Goal: Task Accomplishment & Management: Manage account settings

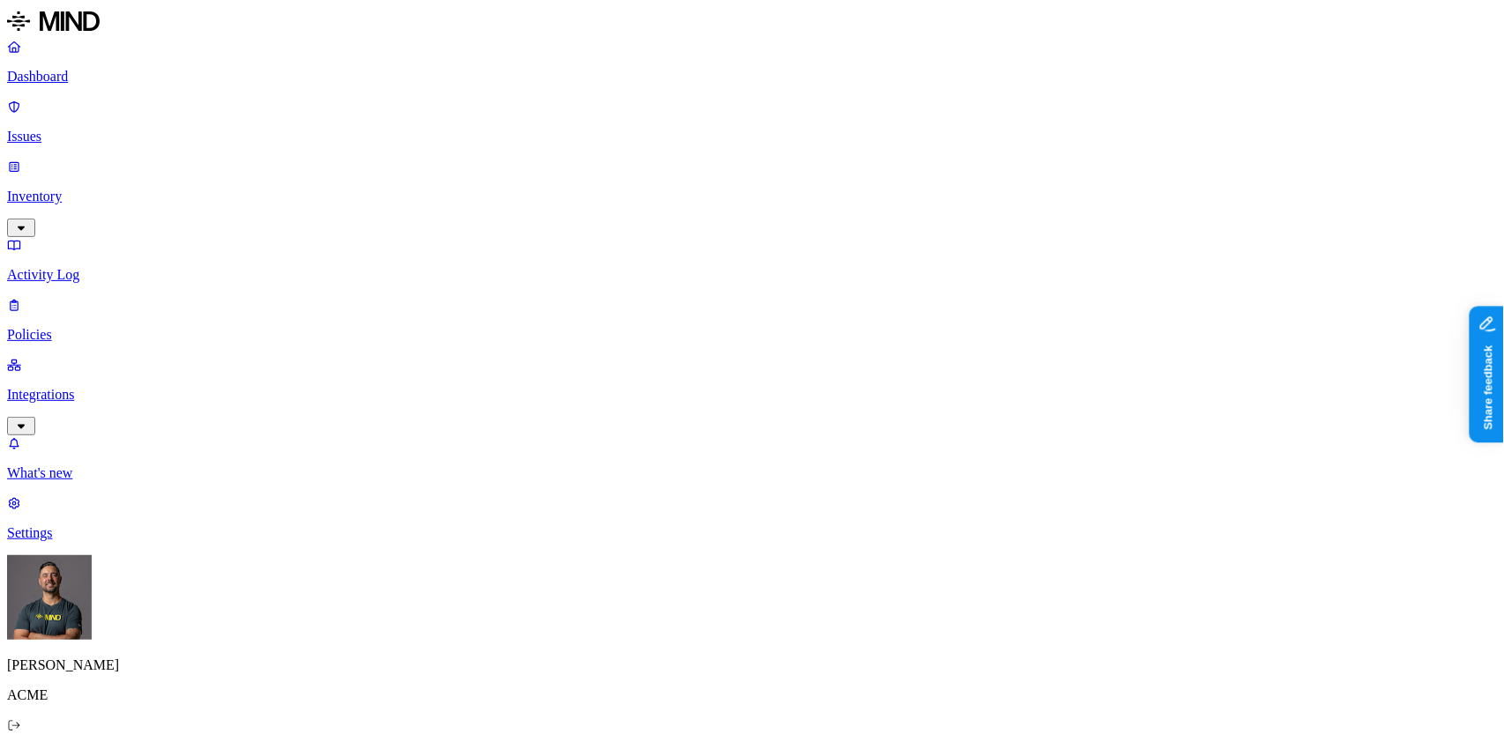
click at [78, 189] on p "Inventory" at bounding box center [752, 197] width 1490 height 16
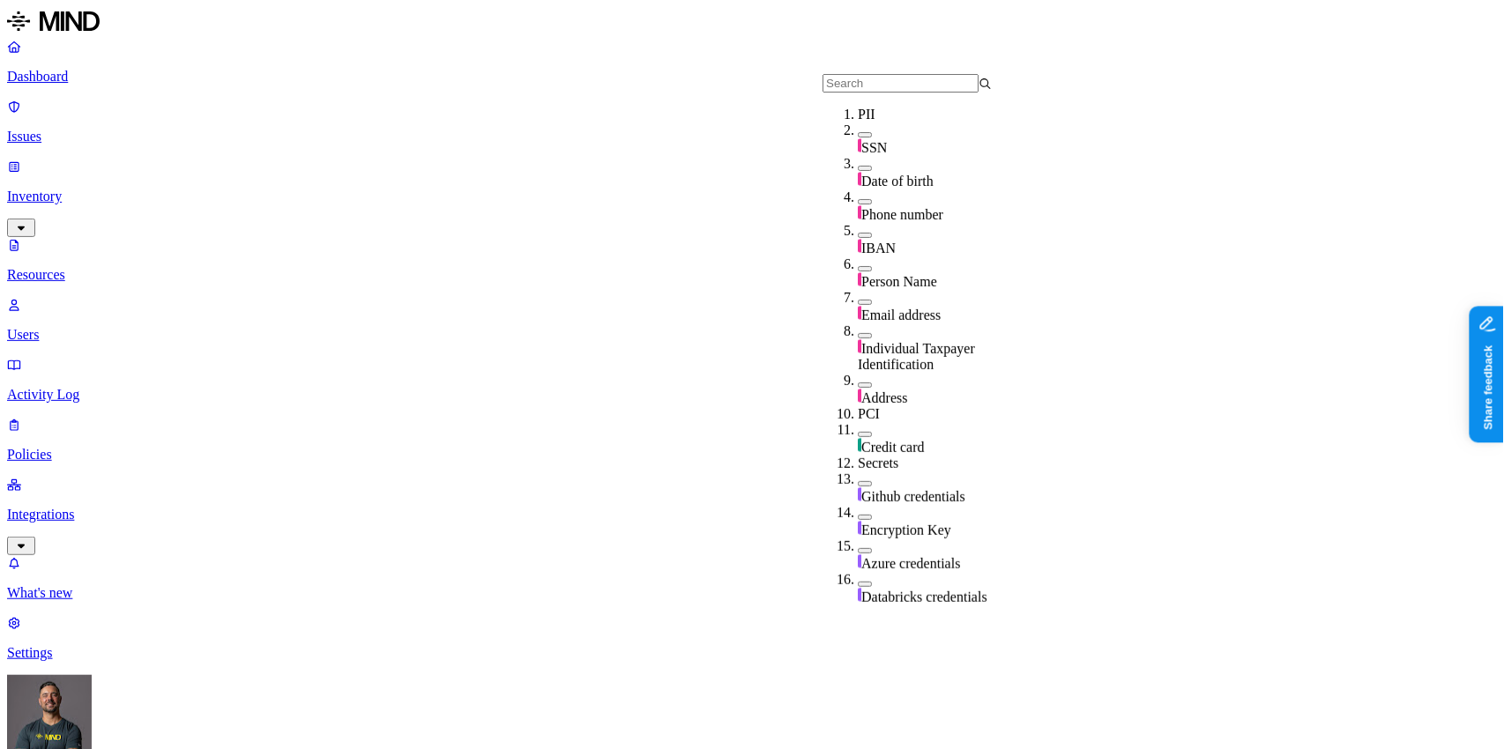
scroll to position [75, 0]
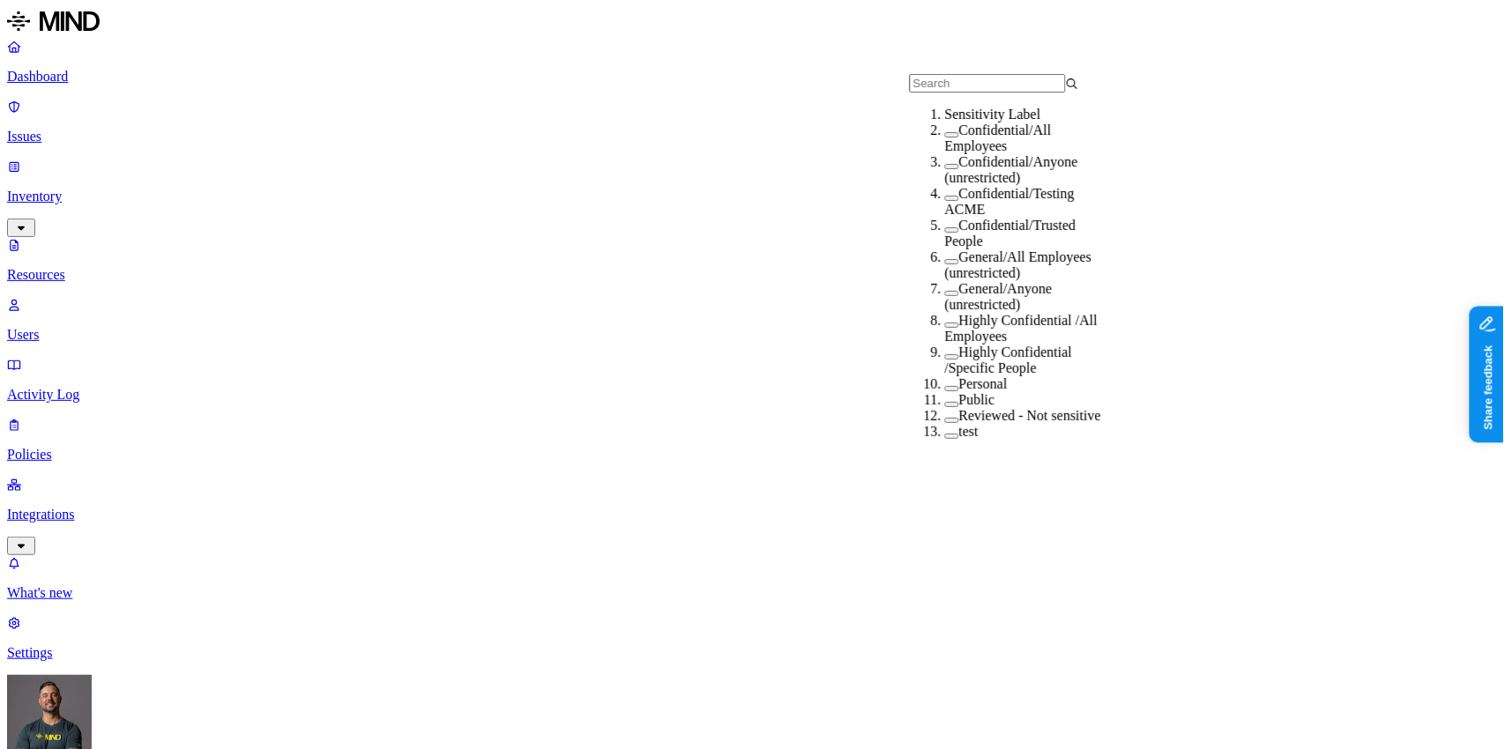
scroll to position [0, 0]
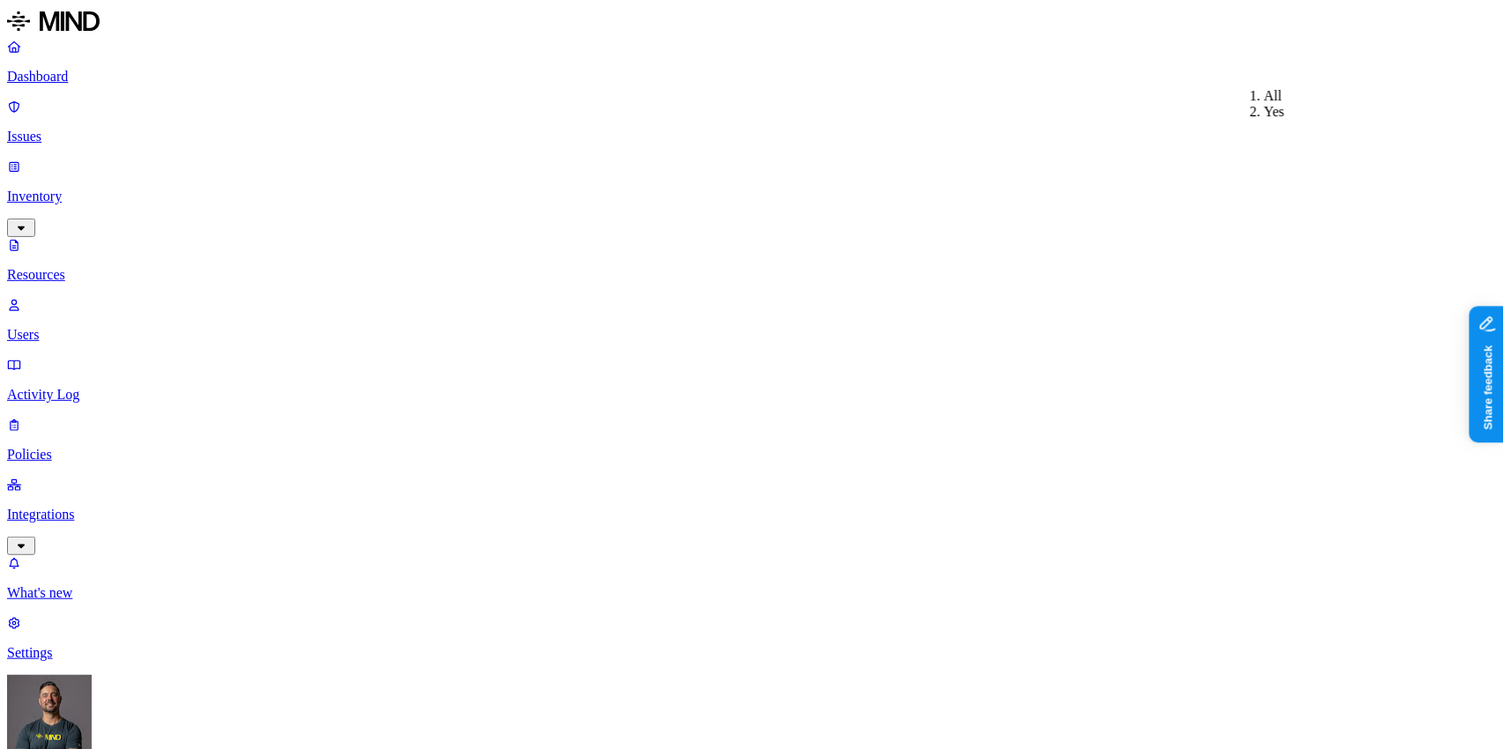
click at [78, 129] on p "Issues" at bounding box center [752, 137] width 1490 height 16
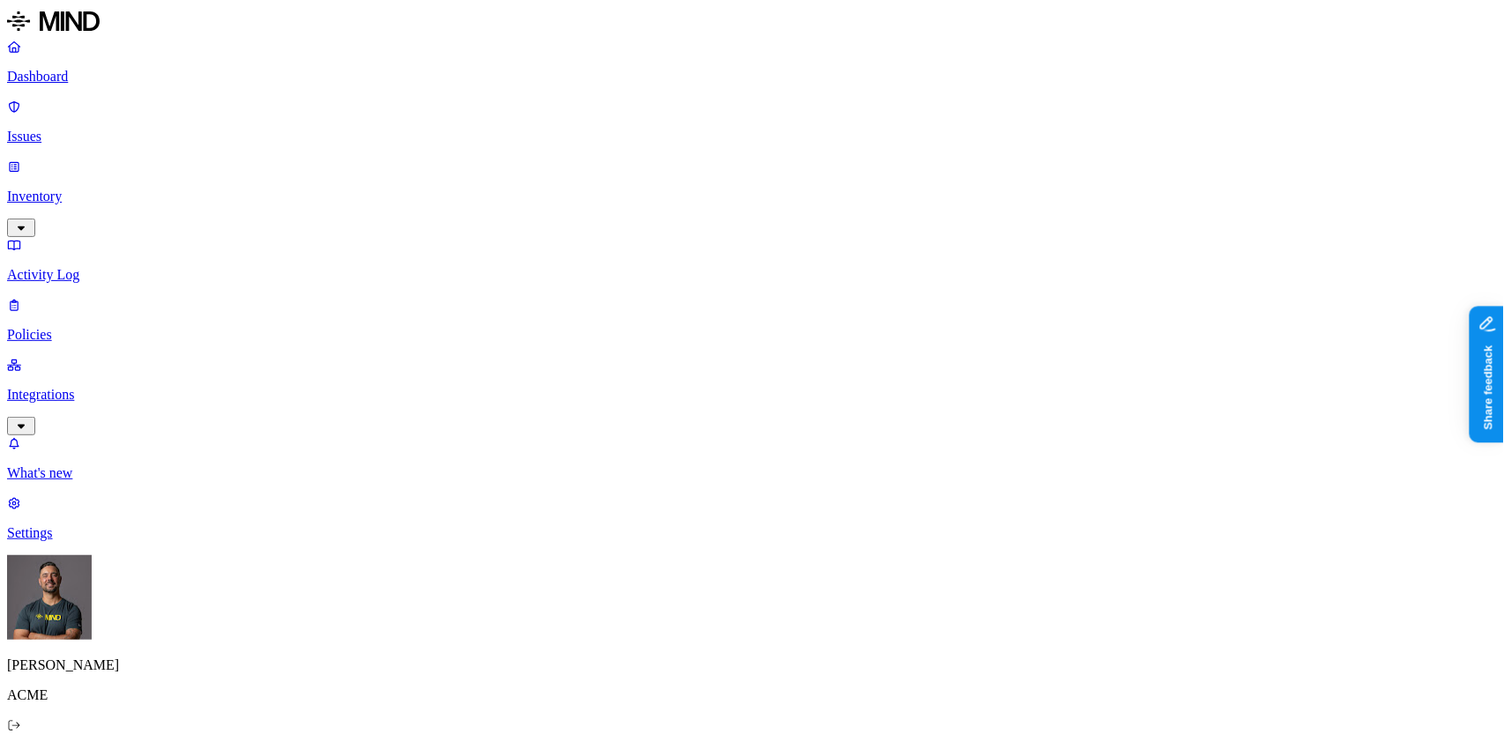
click at [421, 751] on h2 "Issues" at bounding box center [752, 763] width 1490 height 24
click at [97, 327] on p "Policies" at bounding box center [752, 335] width 1490 height 16
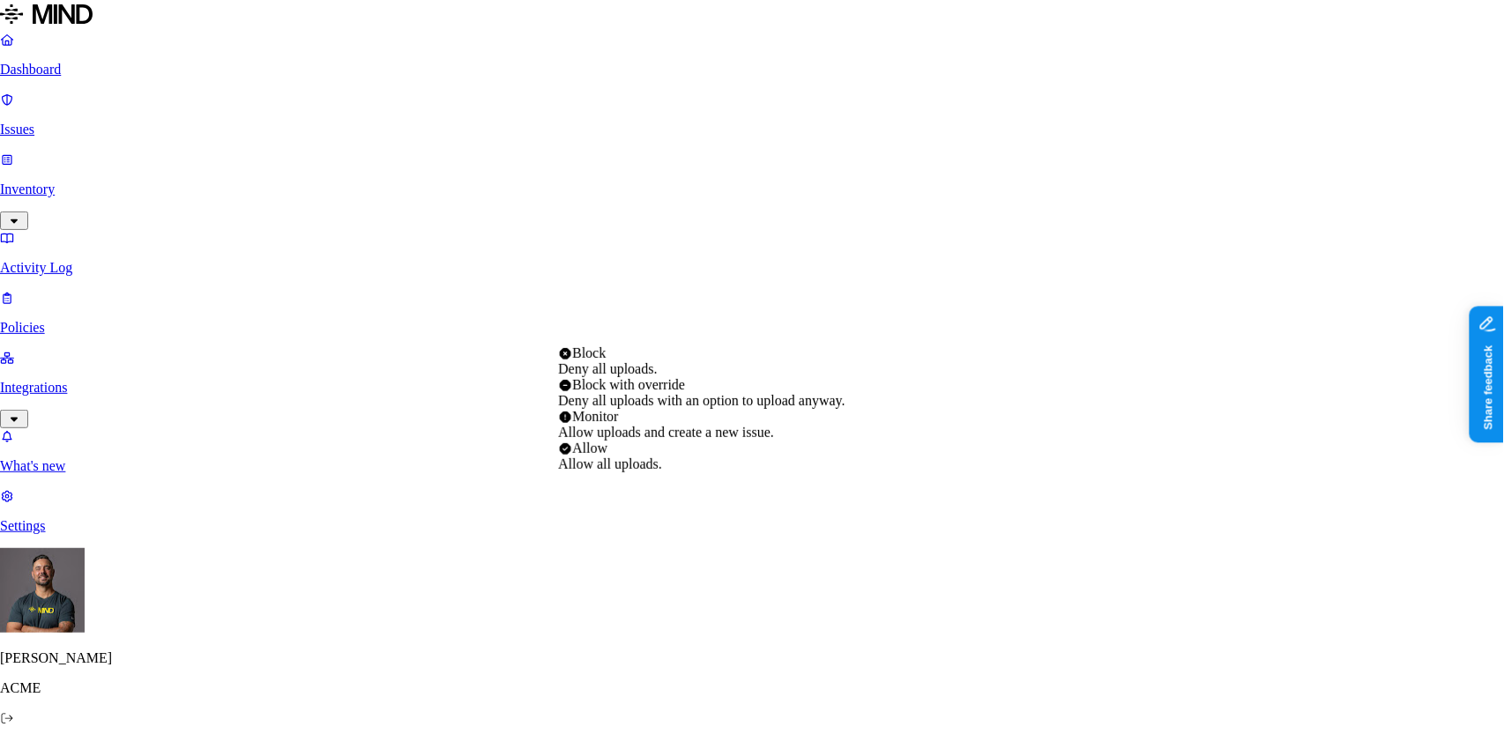
select select "2"
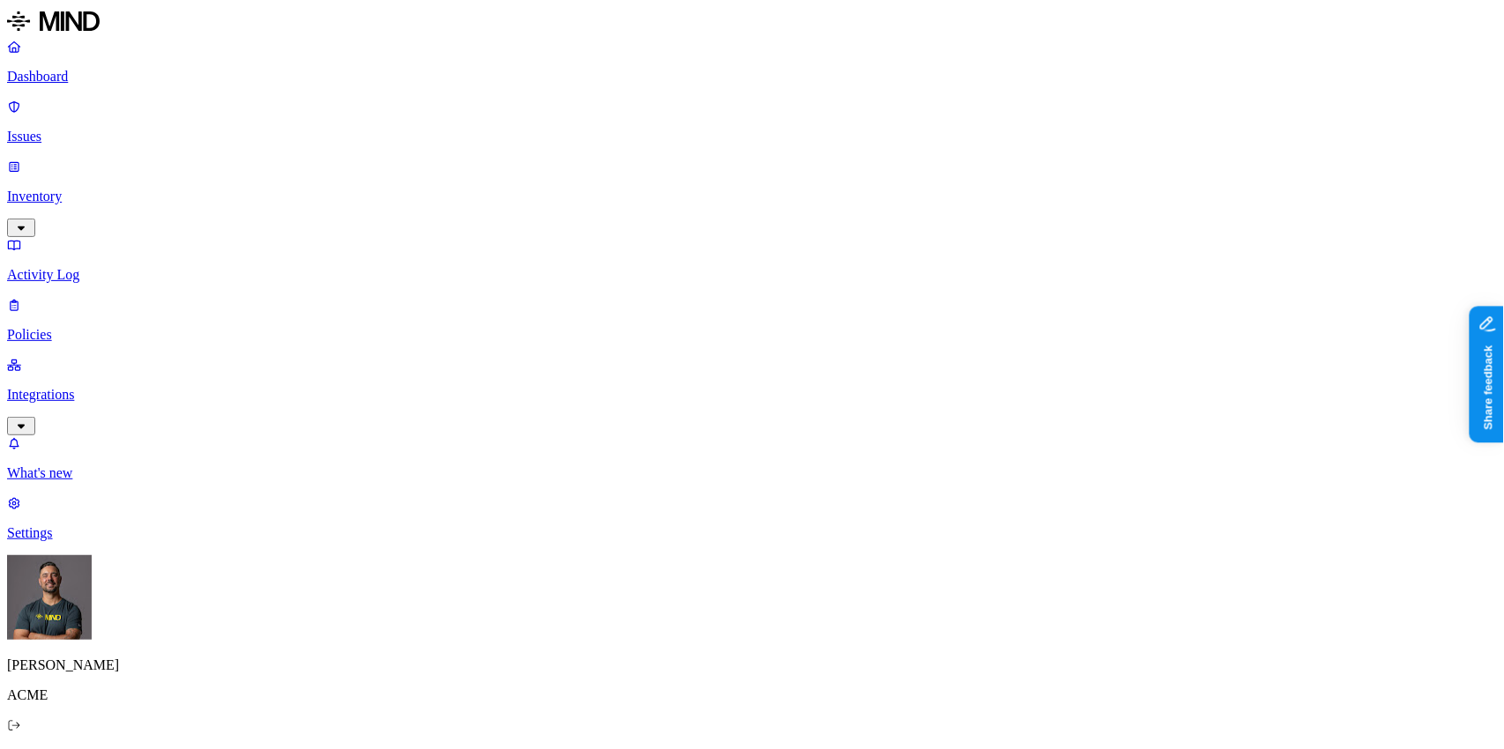
scroll to position [30, 0]
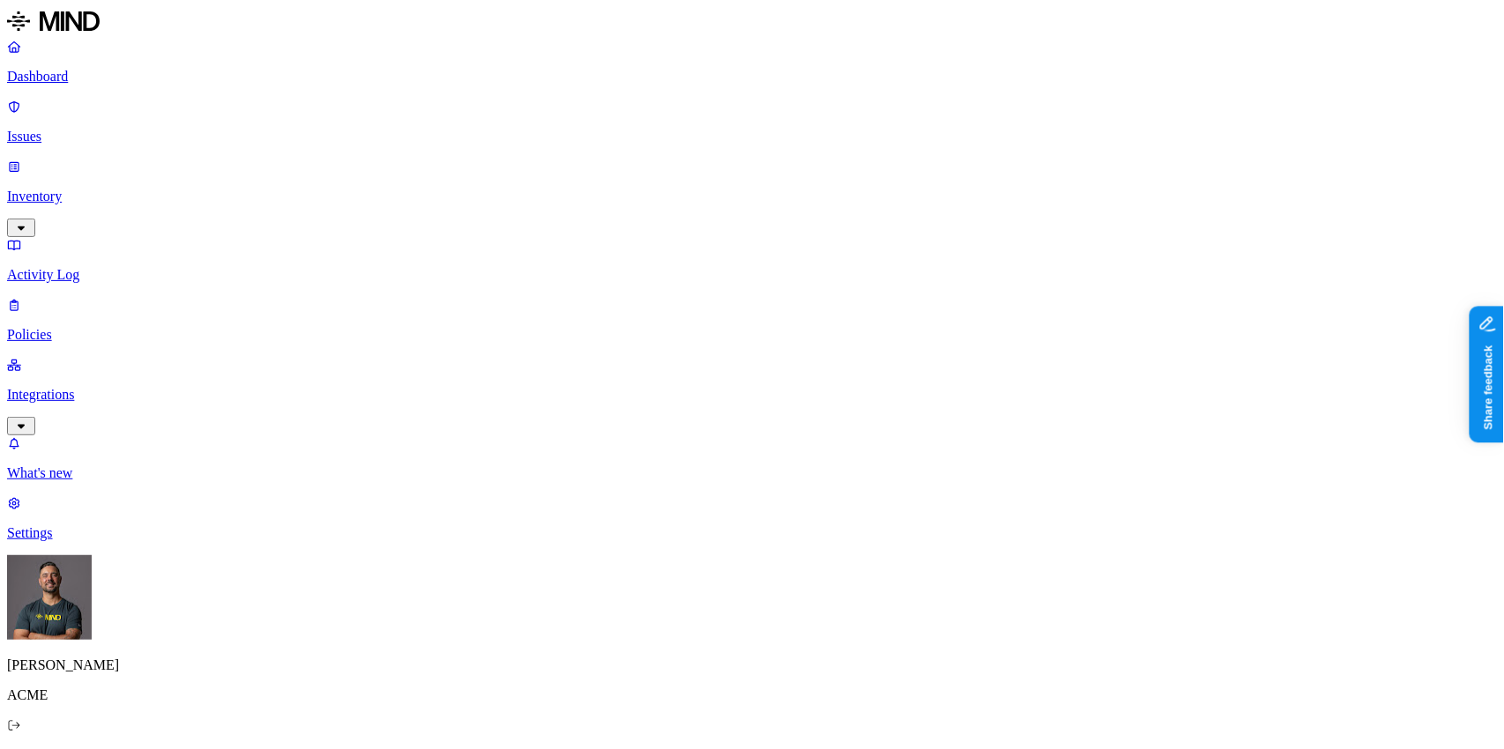
scroll to position [399, 0]
click at [689, 399] on label "Classification" at bounding box center [666, 391] width 78 height 15
click at [641, 536] on img at bounding box center [634, 529] width 14 height 14
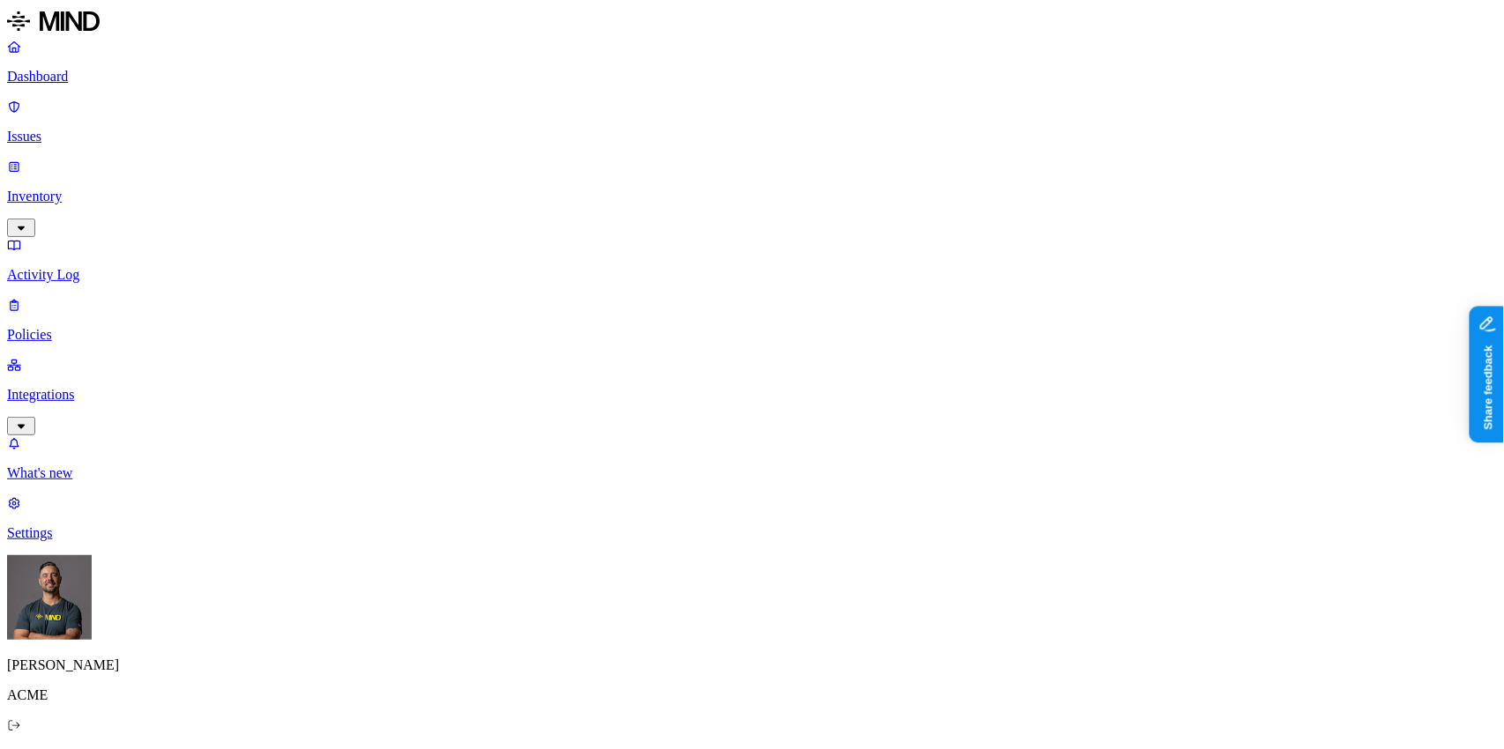
click at [663, 535] on label "Public access" at bounding box center [645, 530] width 36 height 31
click at [705, 508] on label "Anyone with link" at bounding box center [670, 492] width 87 height 31
click at [671, 548] on label "Application type" at bounding box center [660, 548] width 67 height 31
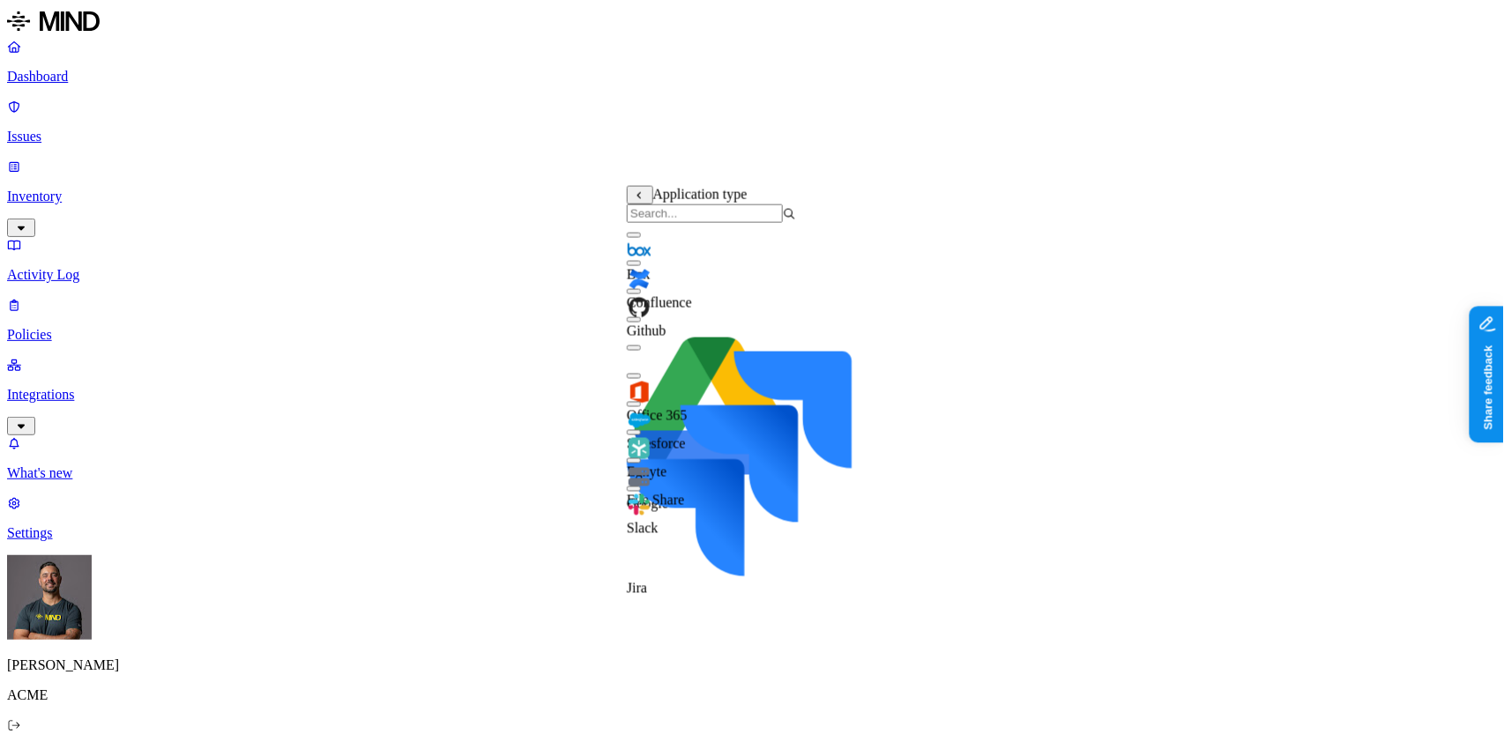
click at [641, 323] on button "button" at bounding box center [634, 319] width 14 height 5
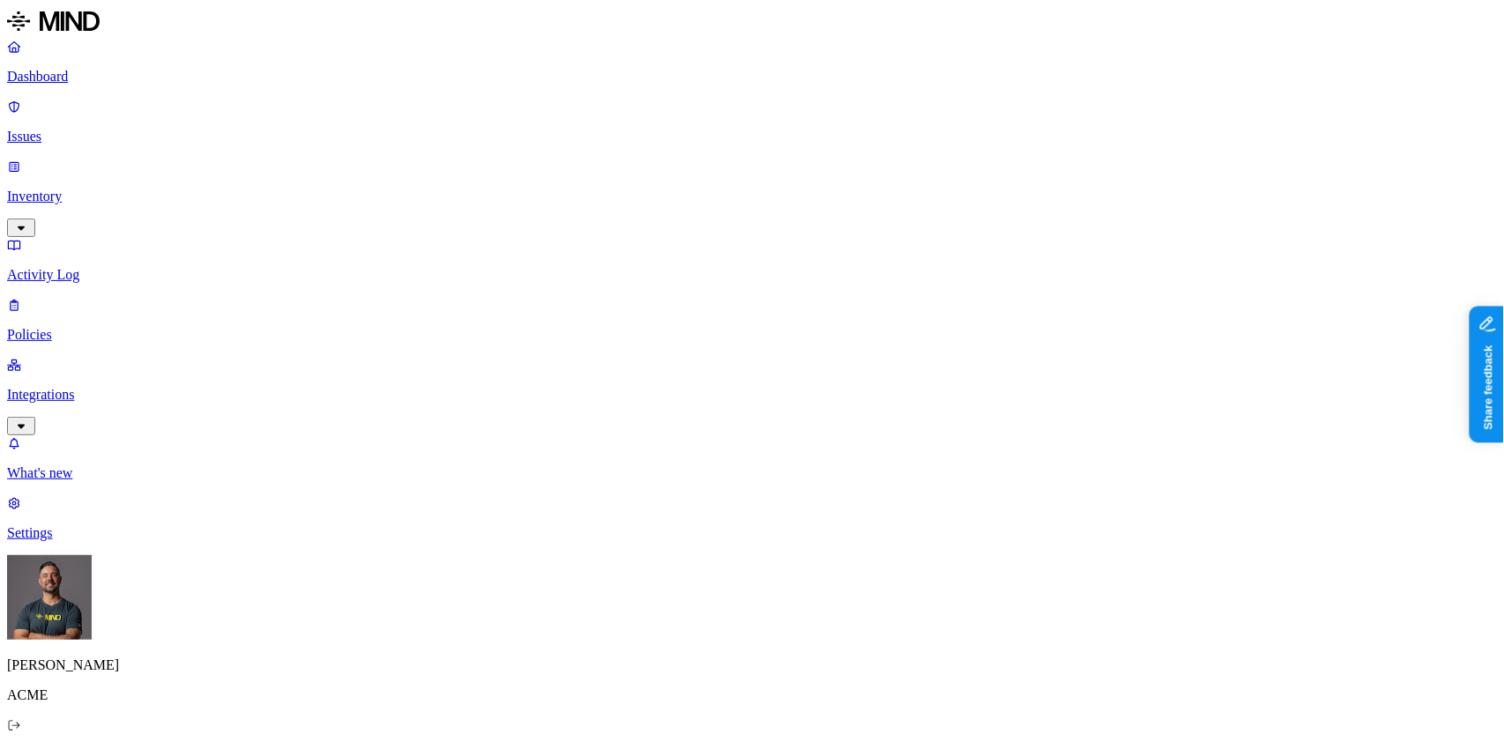
scroll to position [646, 0]
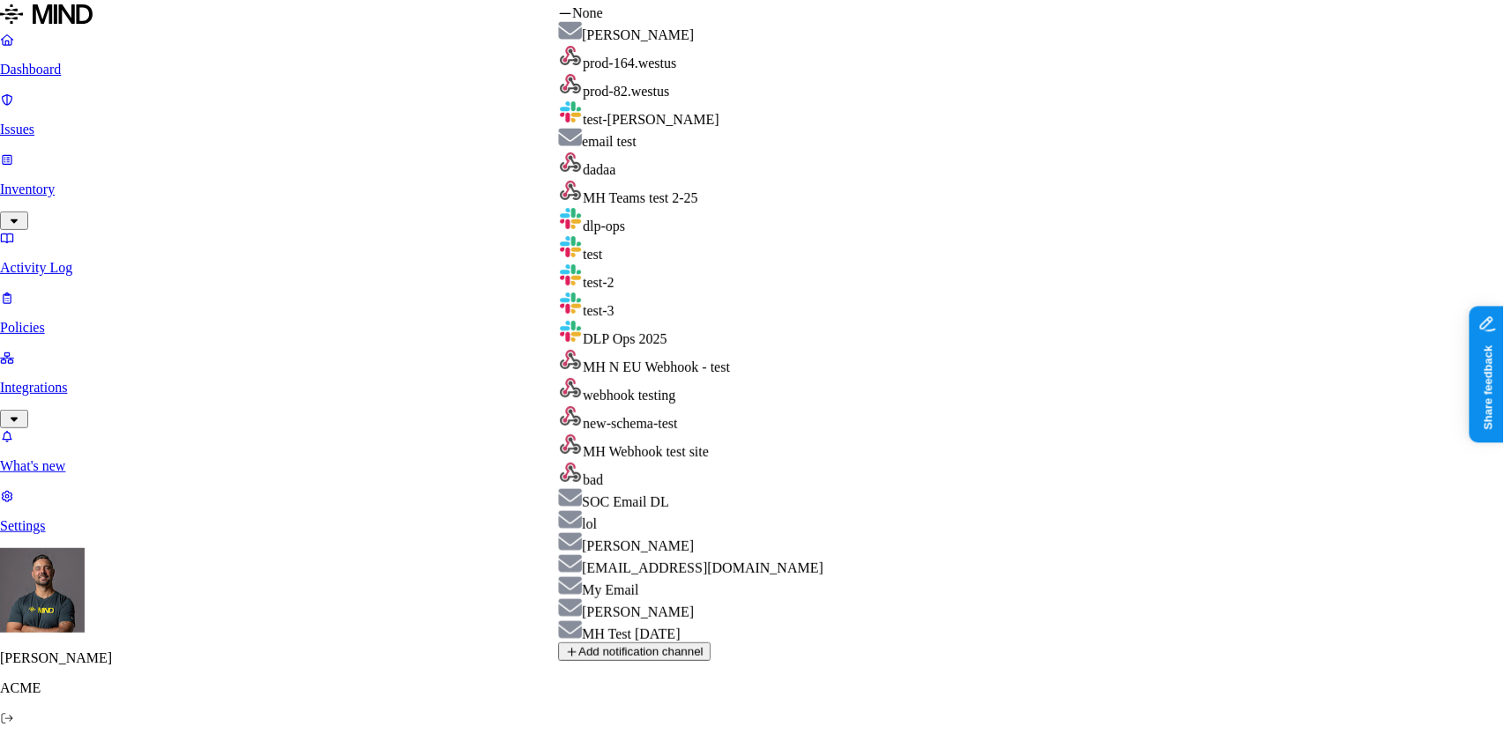
drag, startPoint x: 772, startPoint y: 506, endPoint x: 773, endPoint y: 522, distance: 15.9
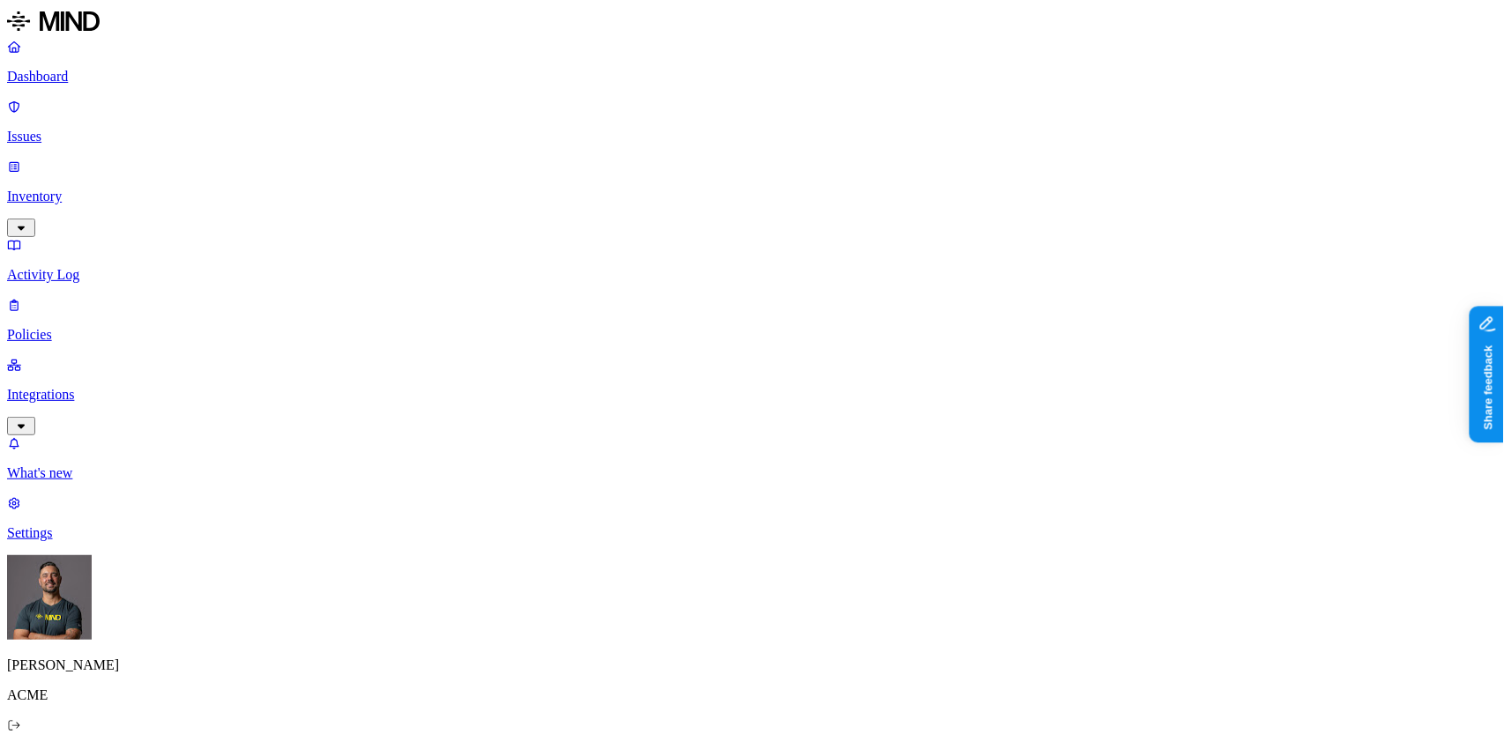
scroll to position [226, 0]
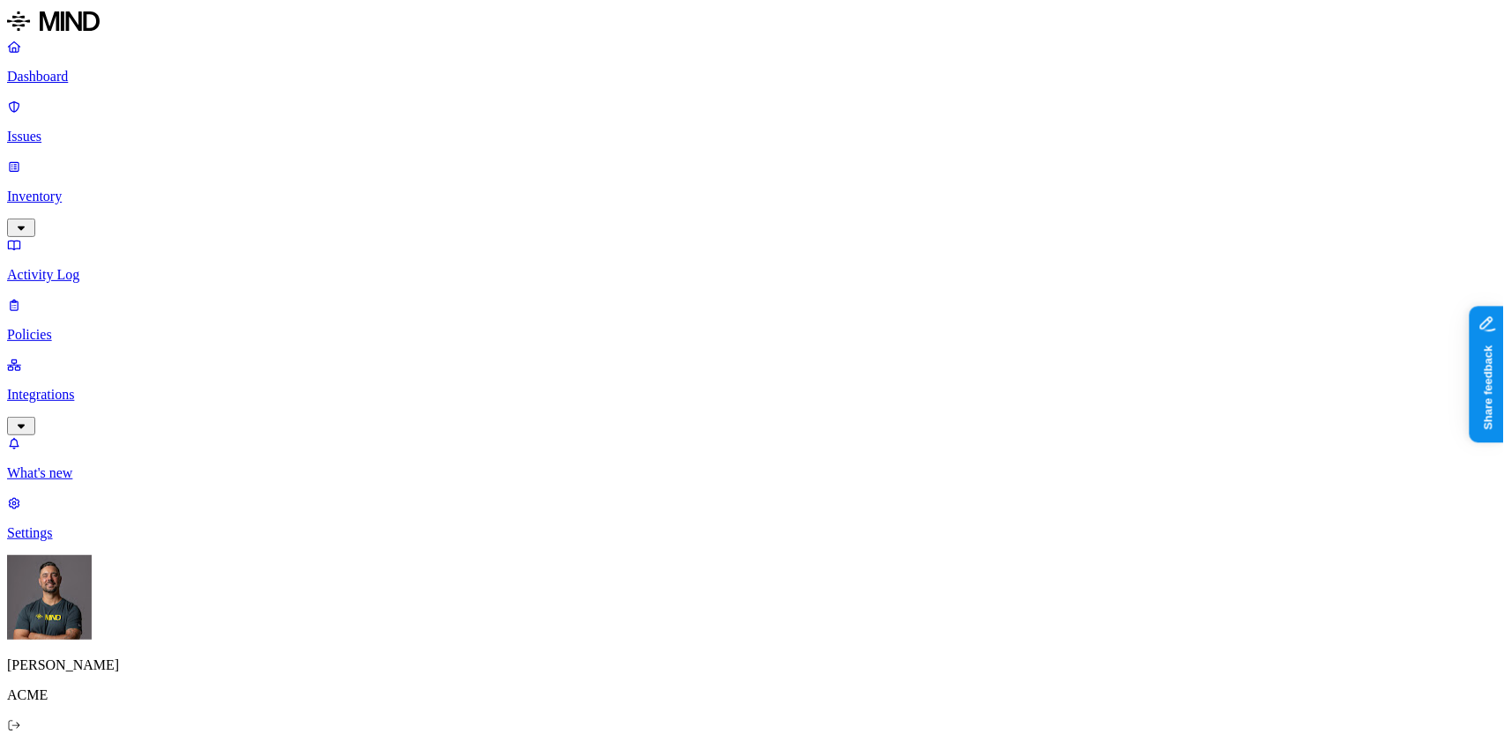
scroll to position [712, 0]
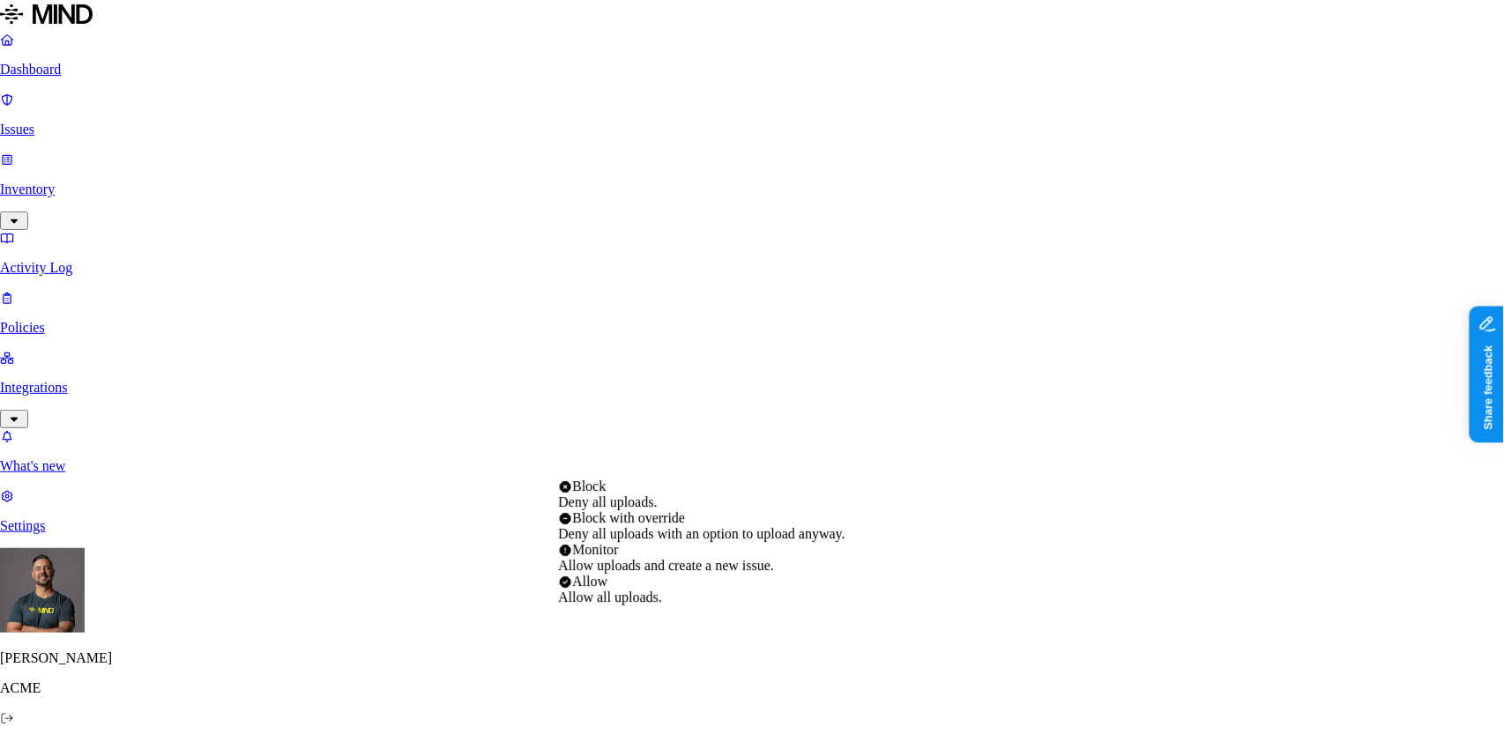
select select "2"
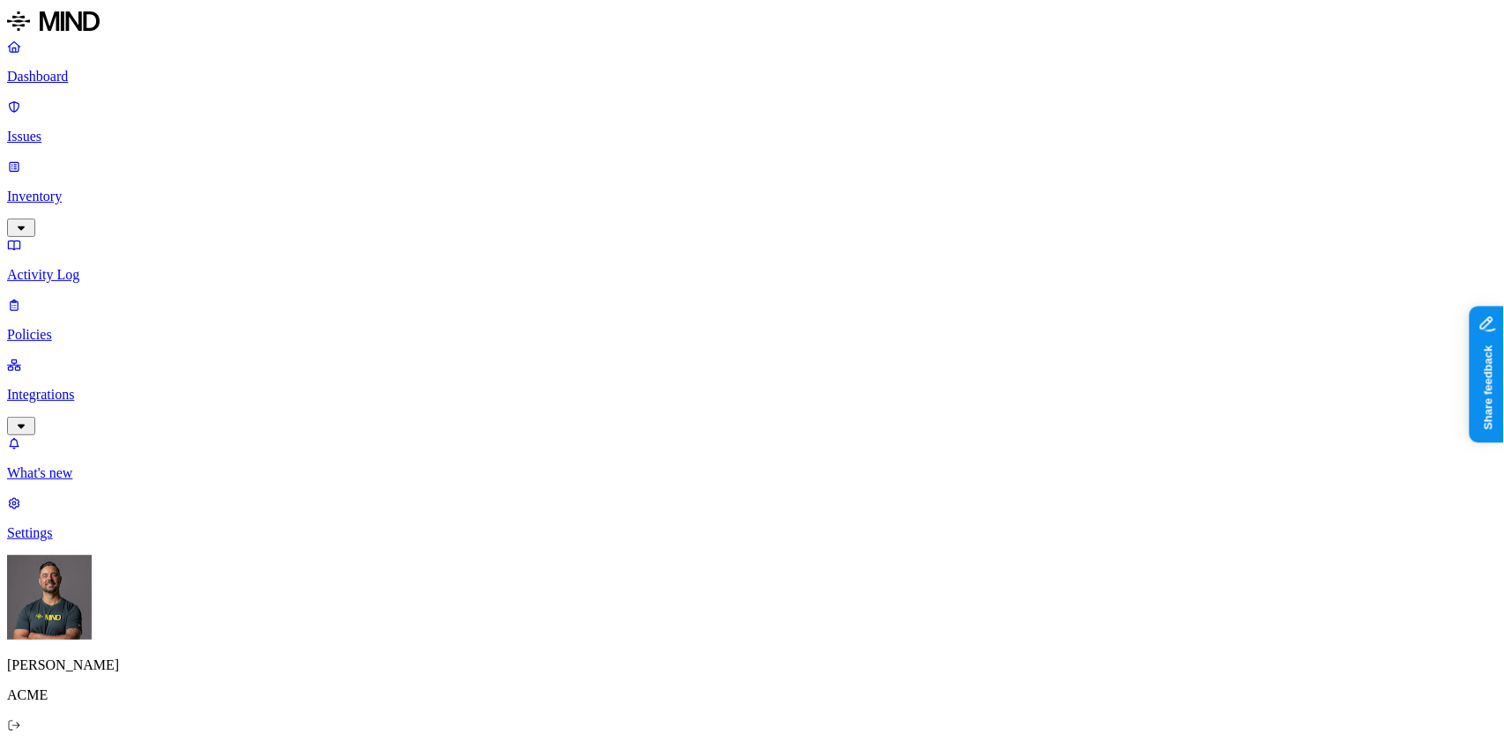
scroll to position [538, 0]
click at [681, 261] on label "Classification" at bounding box center [666, 253] width 78 height 15
click at [641, 398] on img at bounding box center [634, 391] width 14 height 14
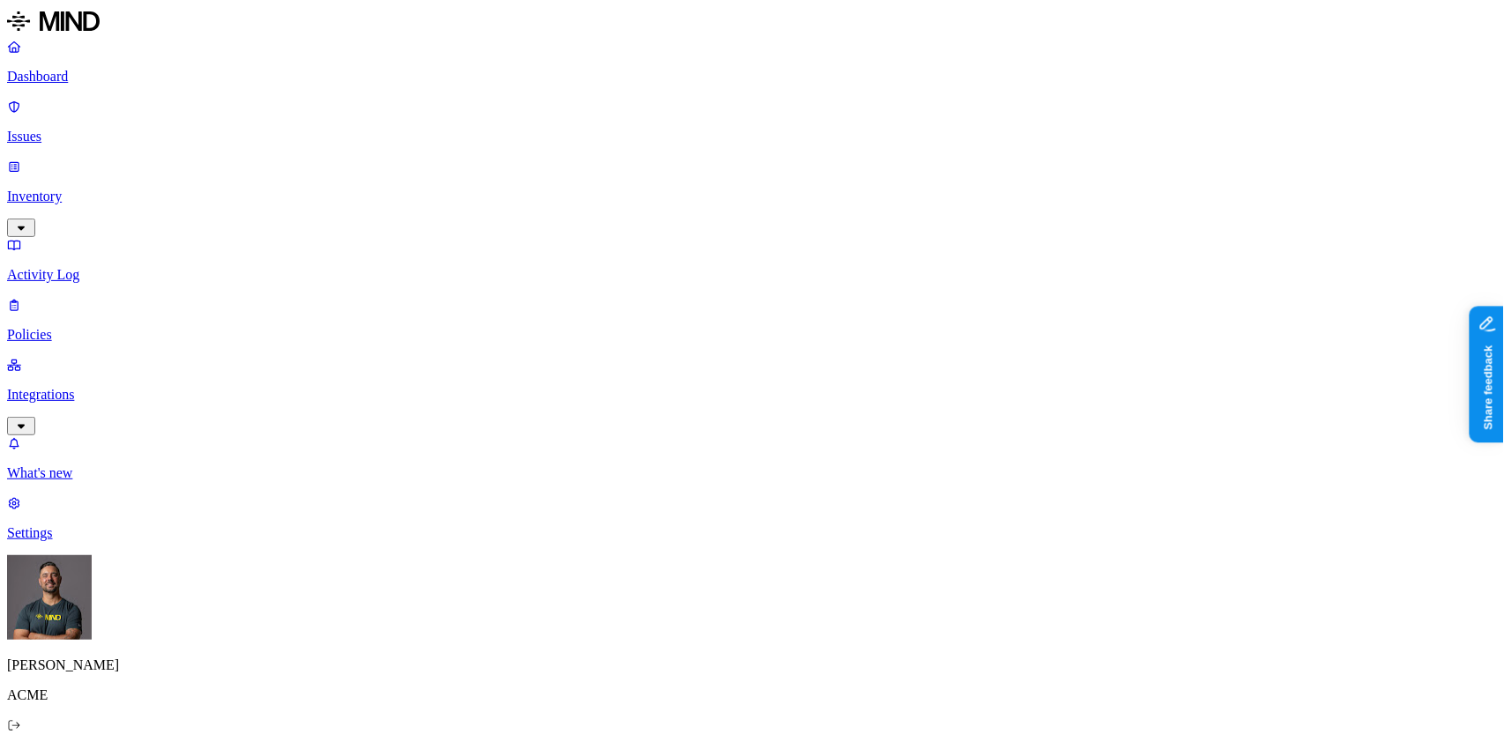
click at [699, 370] on label "Web Domain" at bounding box center [681, 363] width 46 height 31
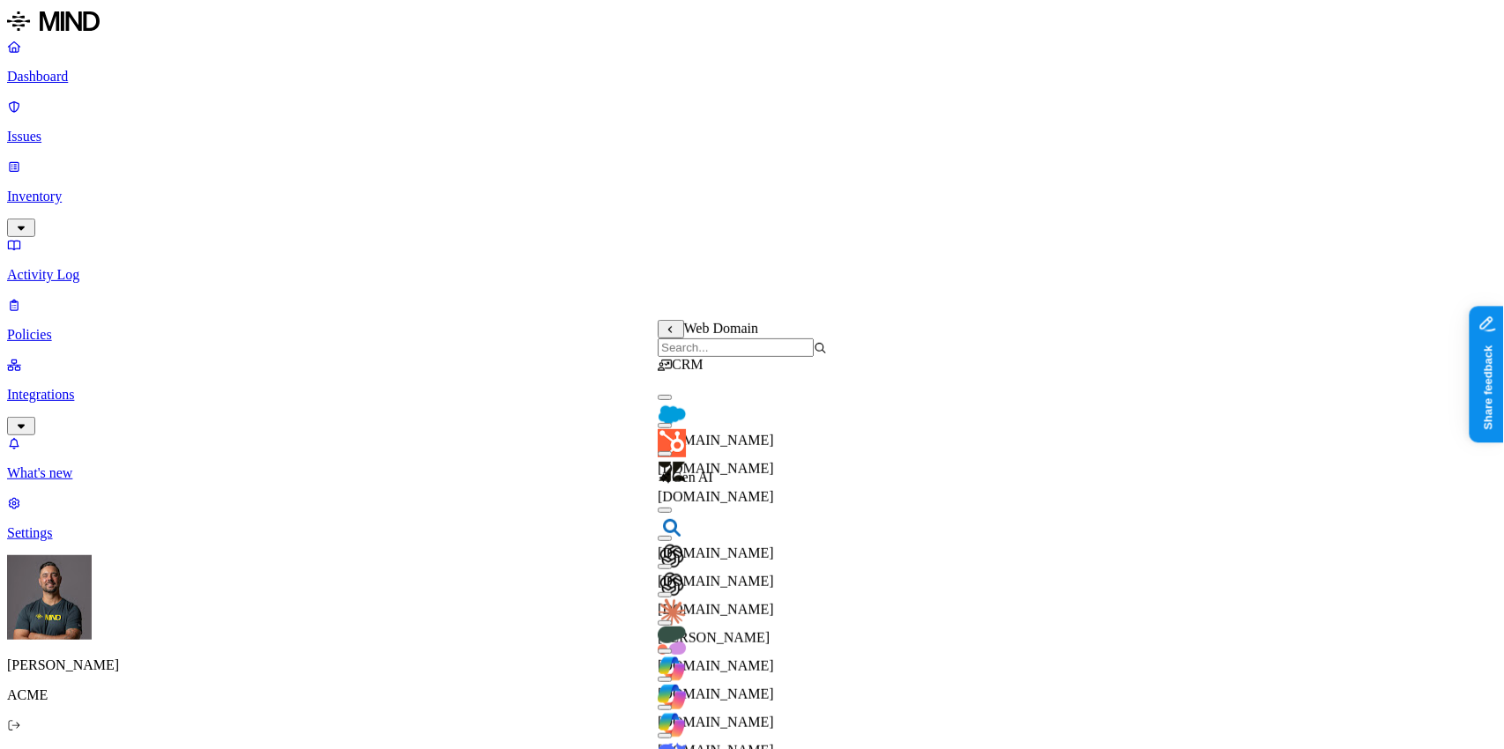
click at [672, 400] on button "button" at bounding box center [665, 397] width 14 height 5
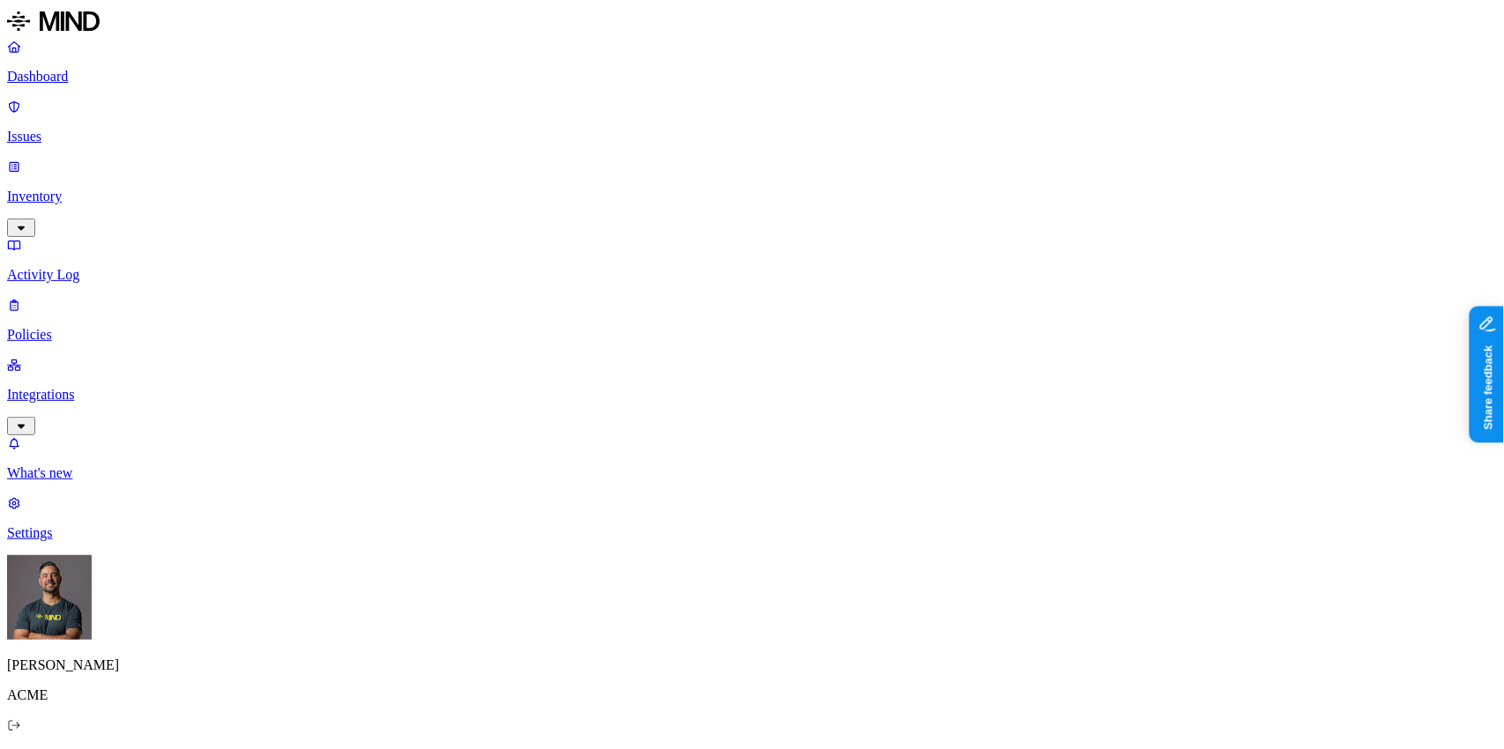
click at [691, 414] on label "Web Category" at bounding box center [684, 408] width 52 height 31
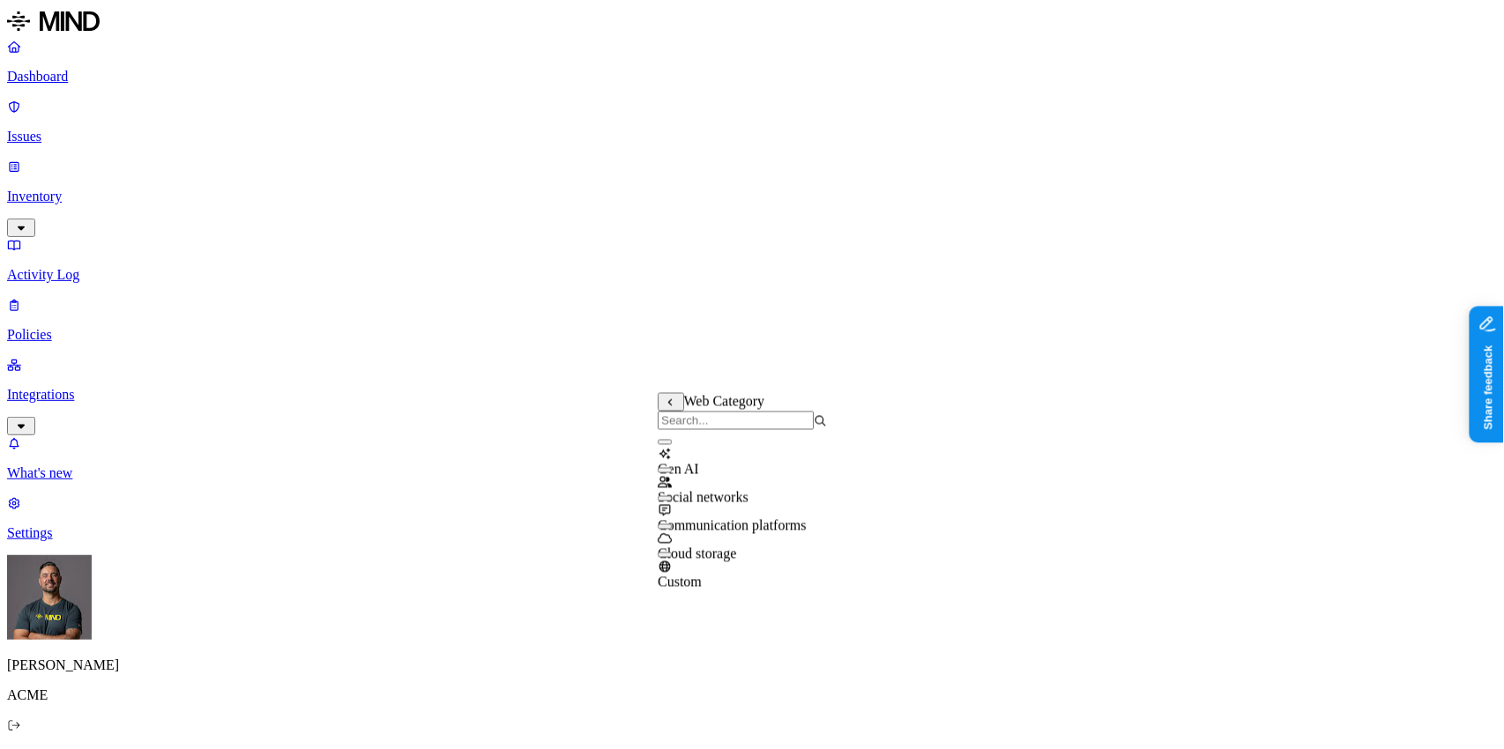
click at [703, 473] on div "Gen AI" at bounding box center [742, 454] width 169 height 48
drag, startPoint x: 525, startPoint y: 437, endPoint x: 567, endPoint y: 436, distance: 41.5
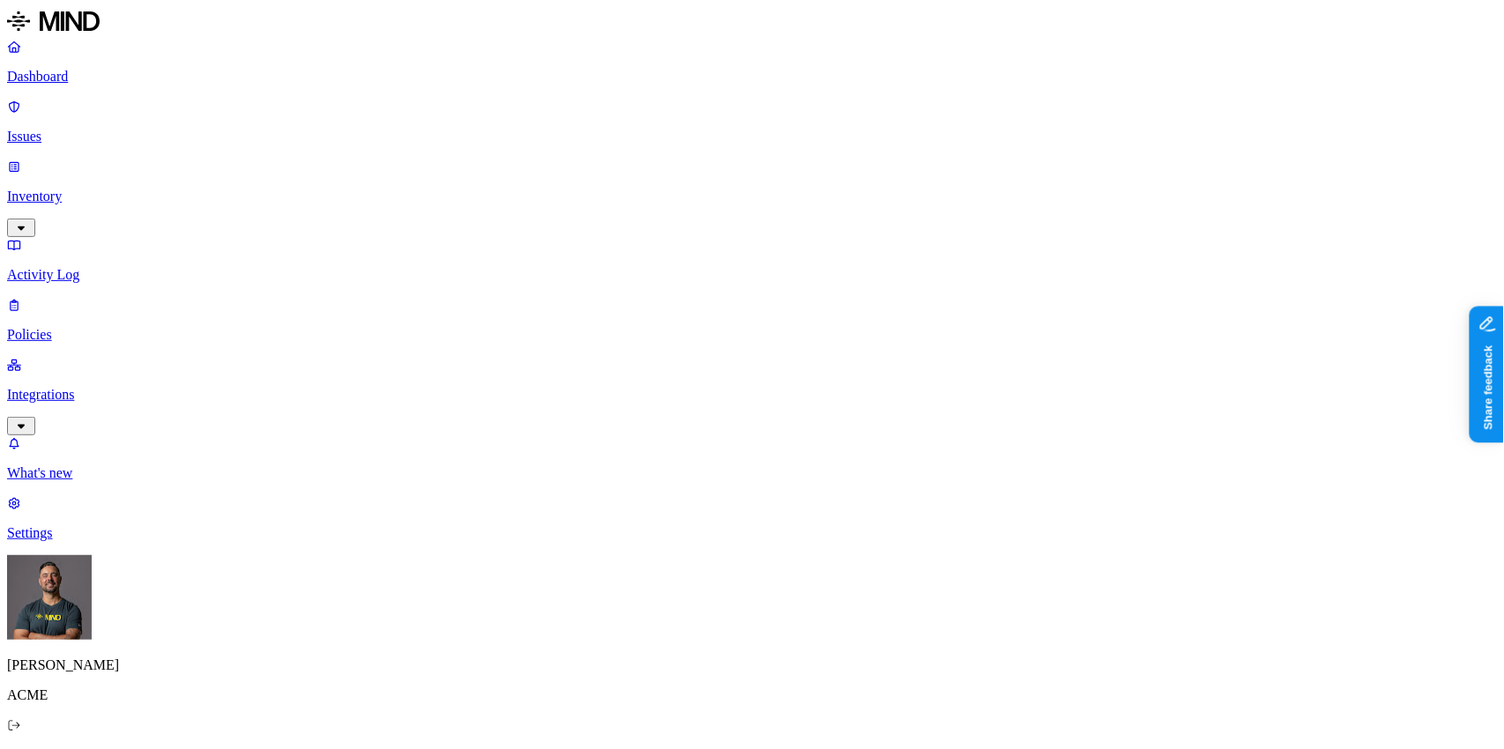
scroll to position [883, 0]
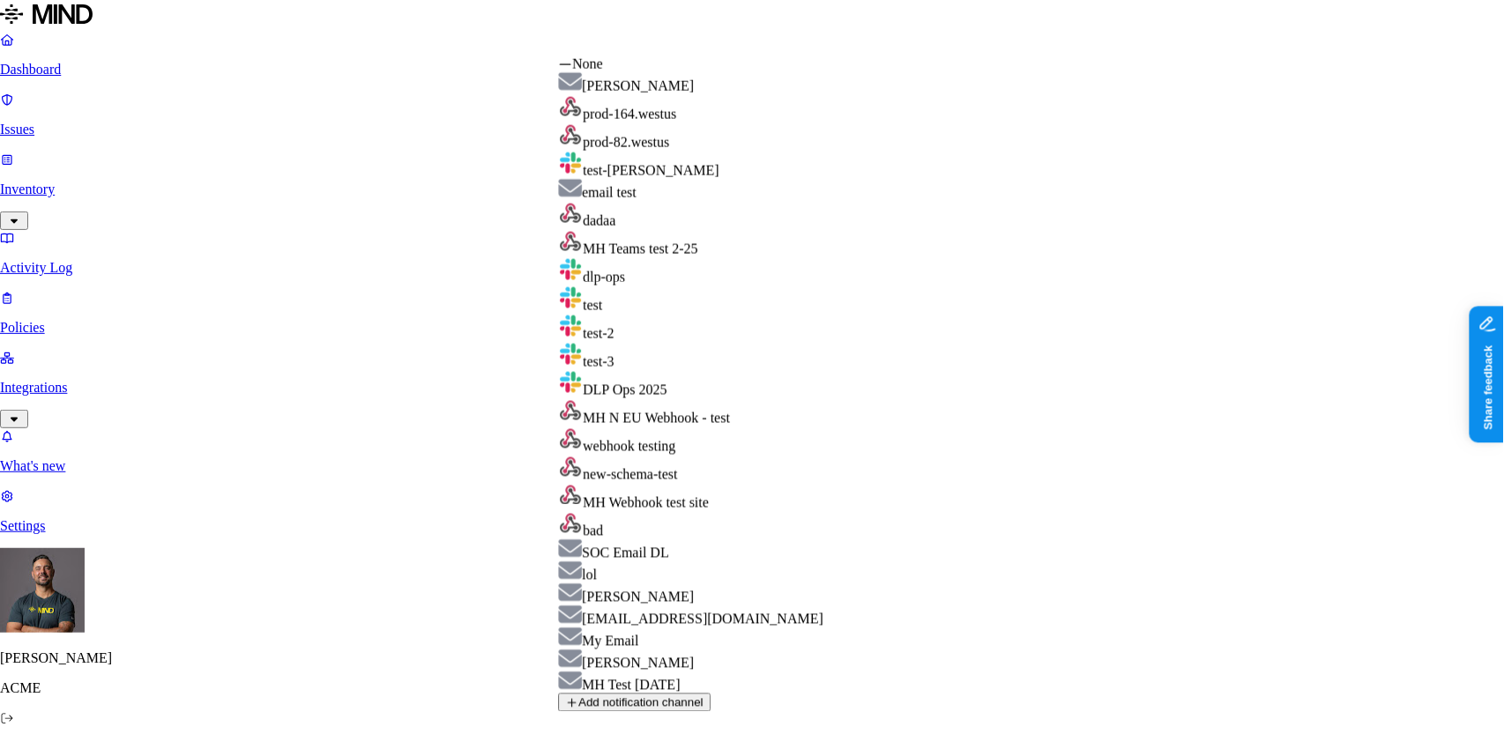
select select "01951b01-e05d-7294-a9c5-4a2eb72808f0"
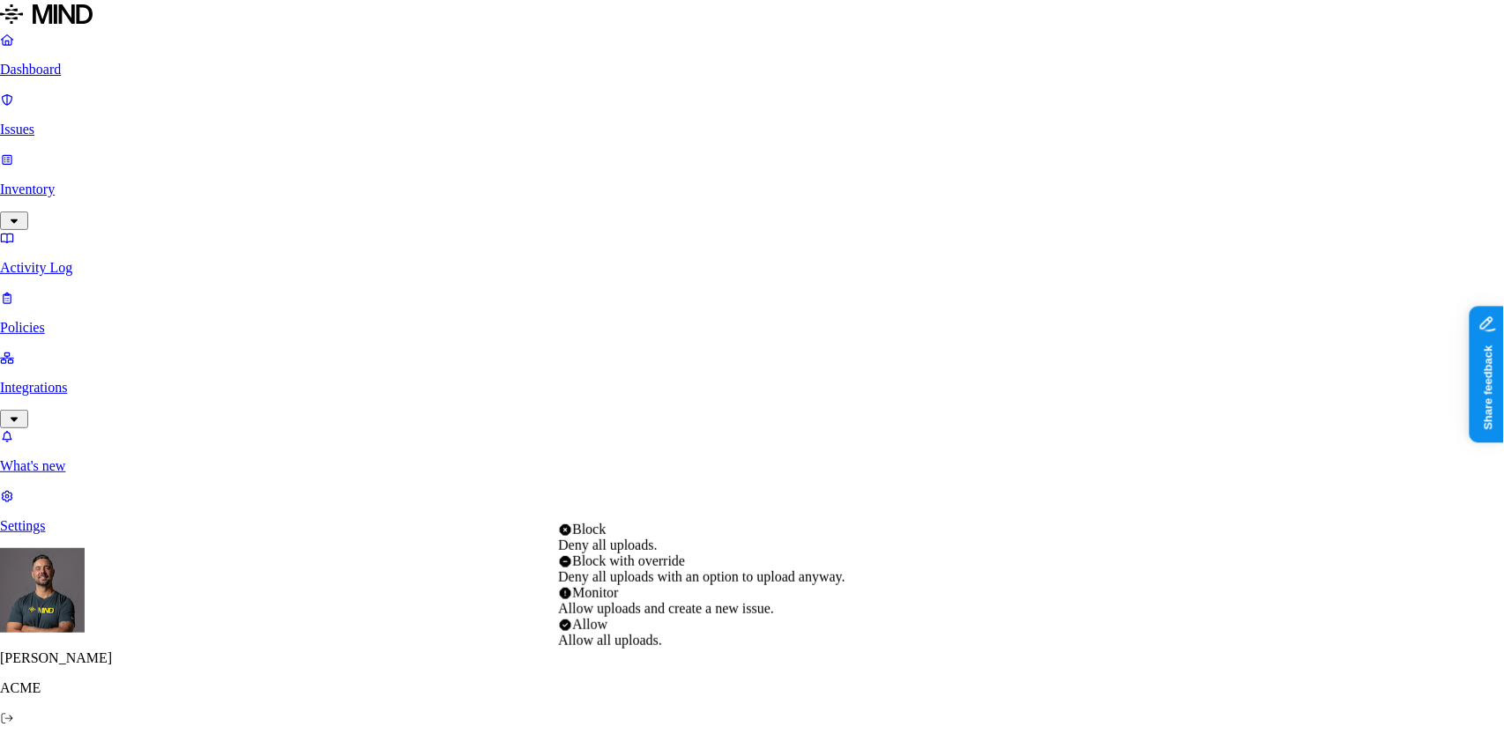
select select "3"
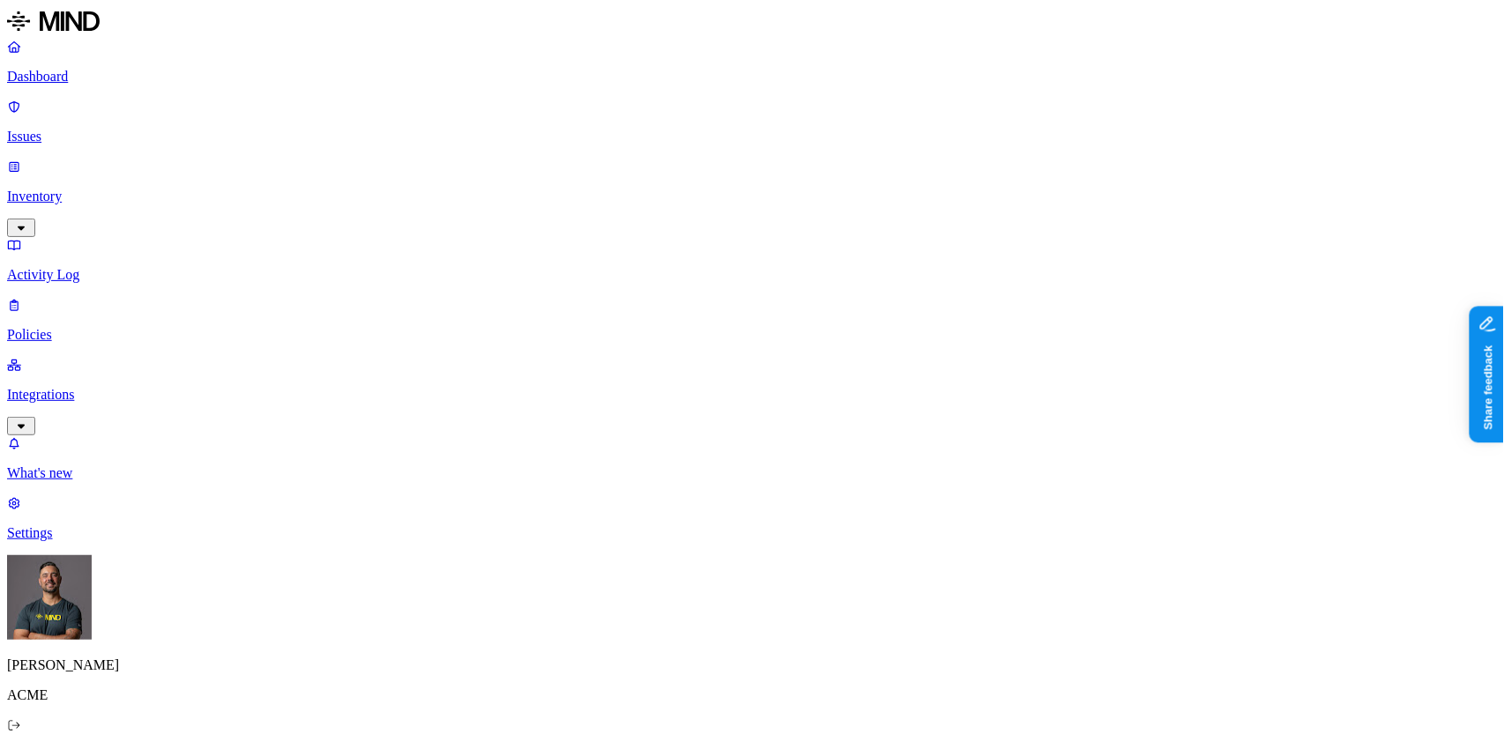
scroll to position [604, 0]
click at [67, 129] on p "Issues" at bounding box center [752, 137] width 1490 height 16
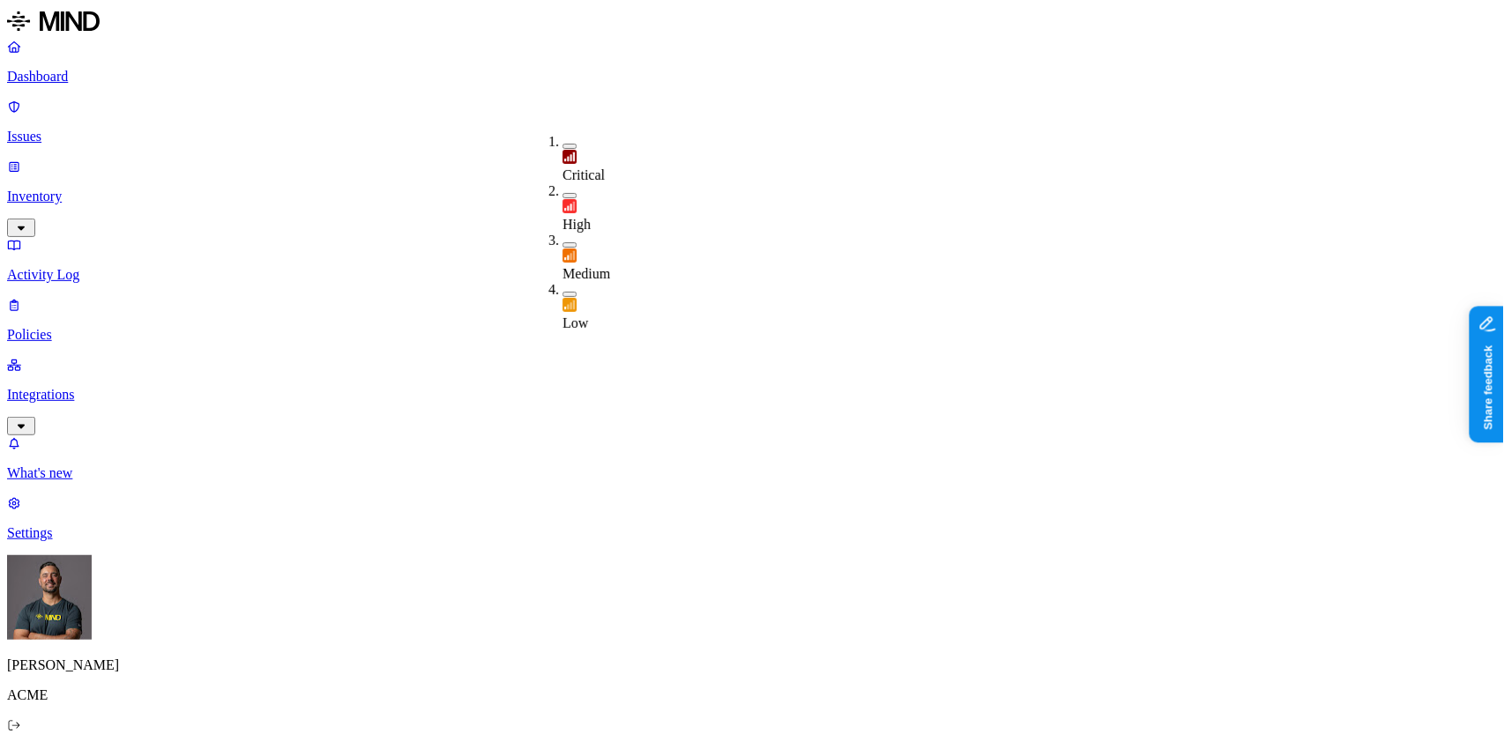
click at [583, 168] on span "Critical" at bounding box center [584, 175] width 42 height 15
click at [589, 220] on span "High" at bounding box center [577, 227] width 28 height 15
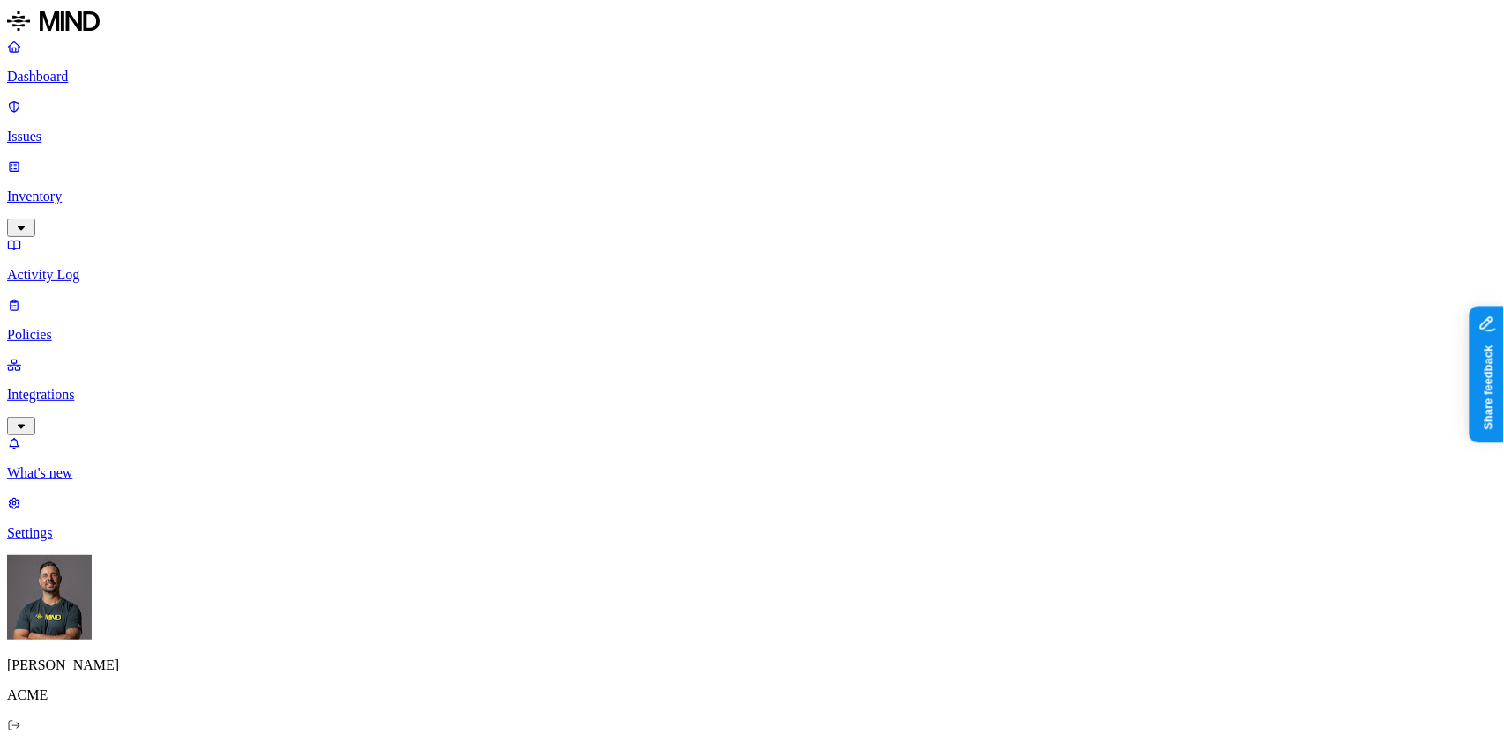
click at [63, 189] on p "Inventory" at bounding box center [752, 197] width 1490 height 16
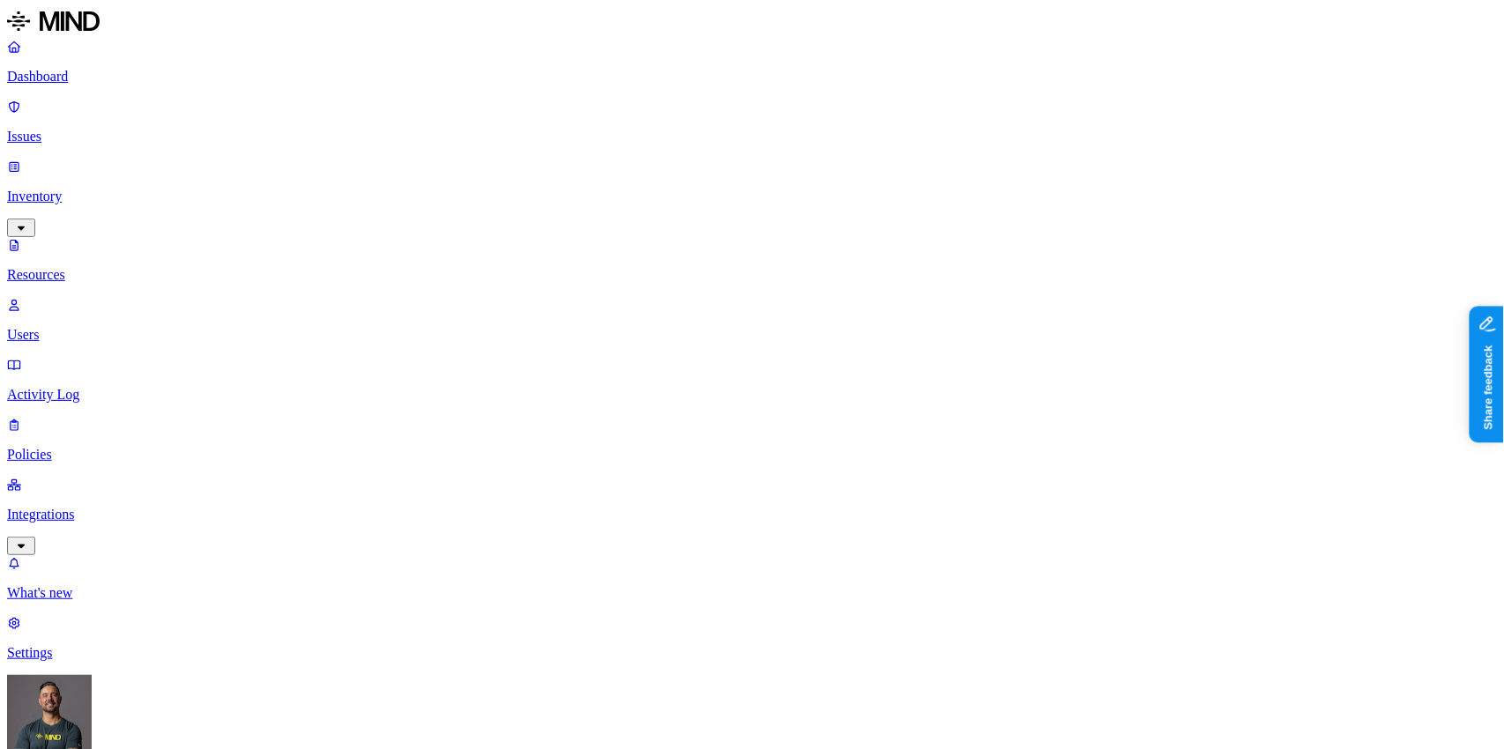
click at [70, 129] on p "Issues" at bounding box center [752, 137] width 1490 height 16
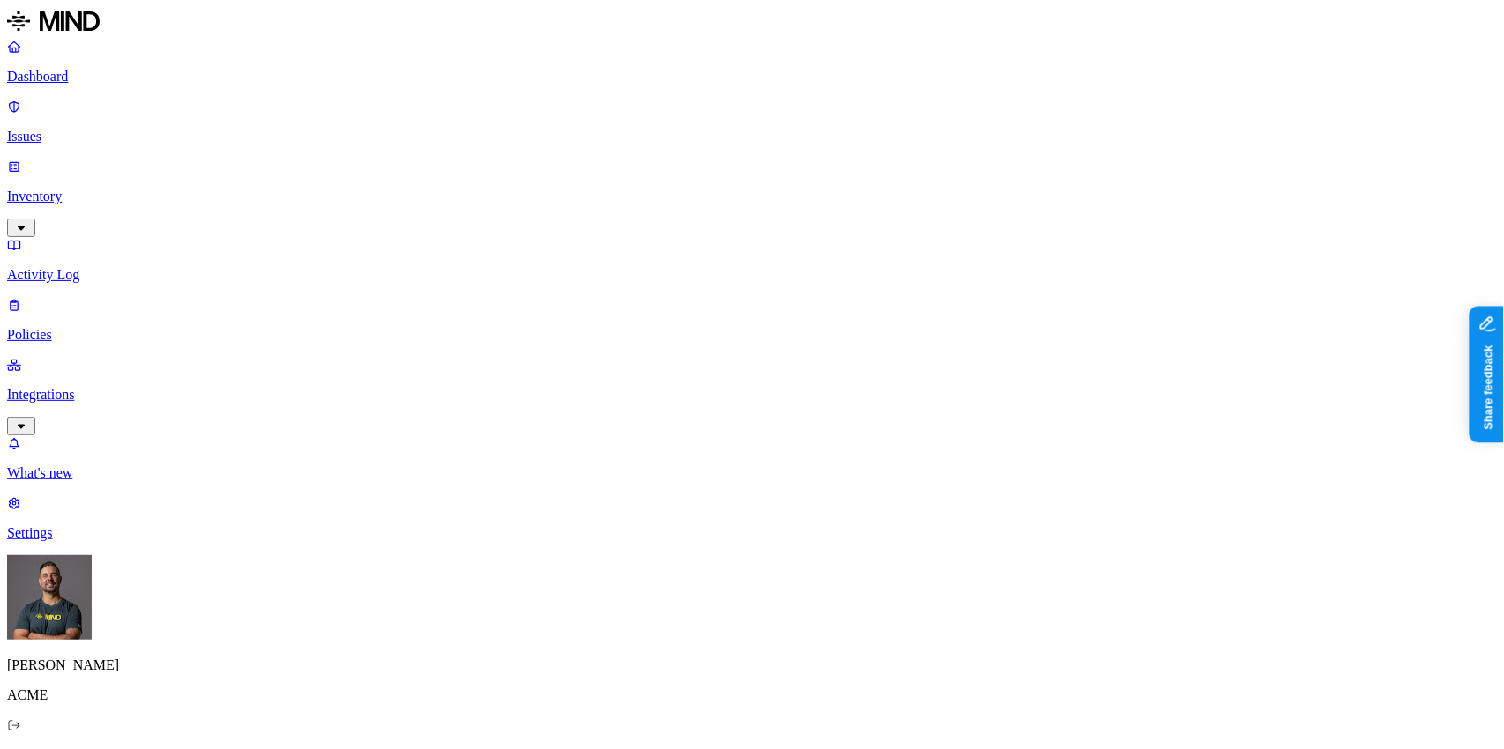
click at [78, 267] on p "Activity Log" at bounding box center [752, 275] width 1490 height 16
click at [84, 129] on p "Issues" at bounding box center [752, 137] width 1490 height 16
click at [85, 327] on p "Policies" at bounding box center [752, 335] width 1490 height 16
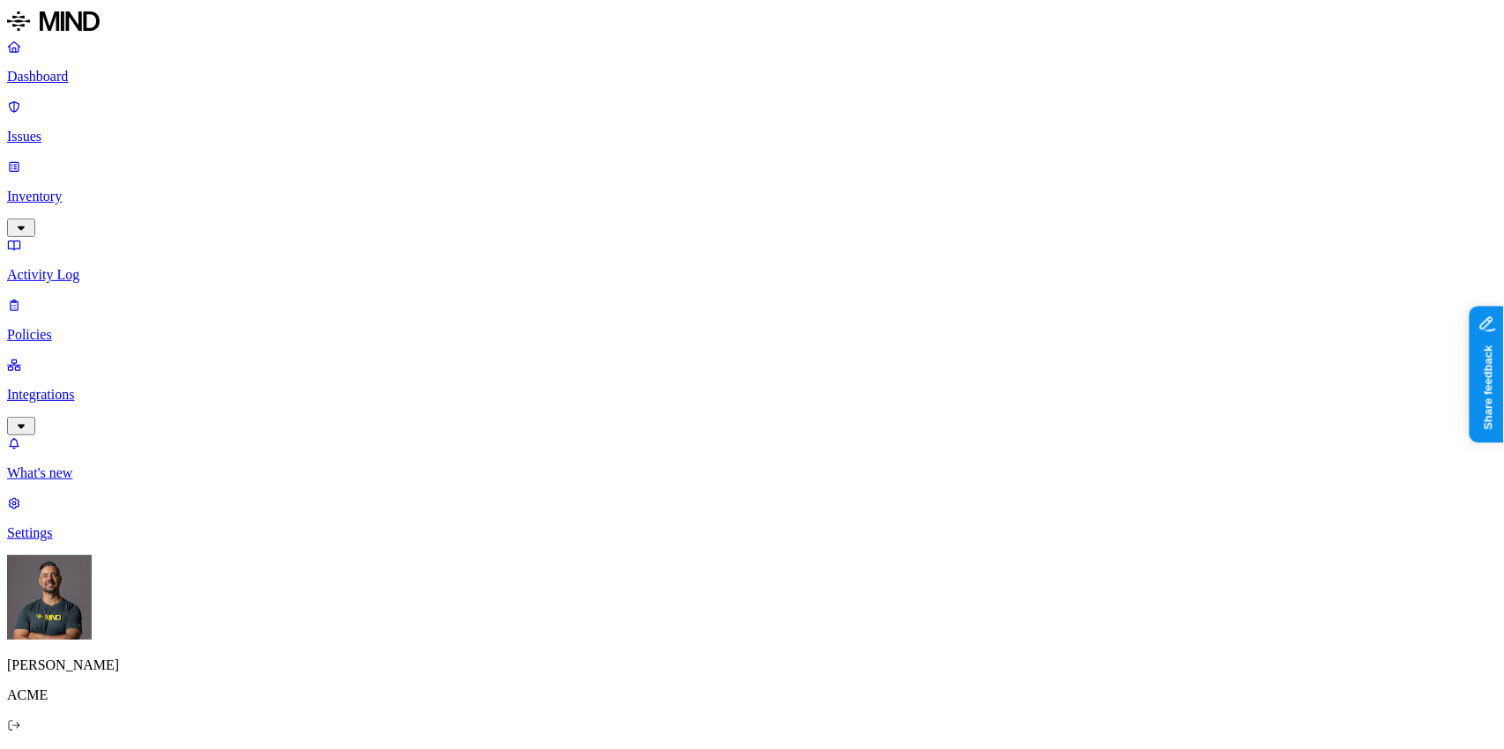
click at [76, 327] on p "Policies" at bounding box center [752, 335] width 1490 height 16
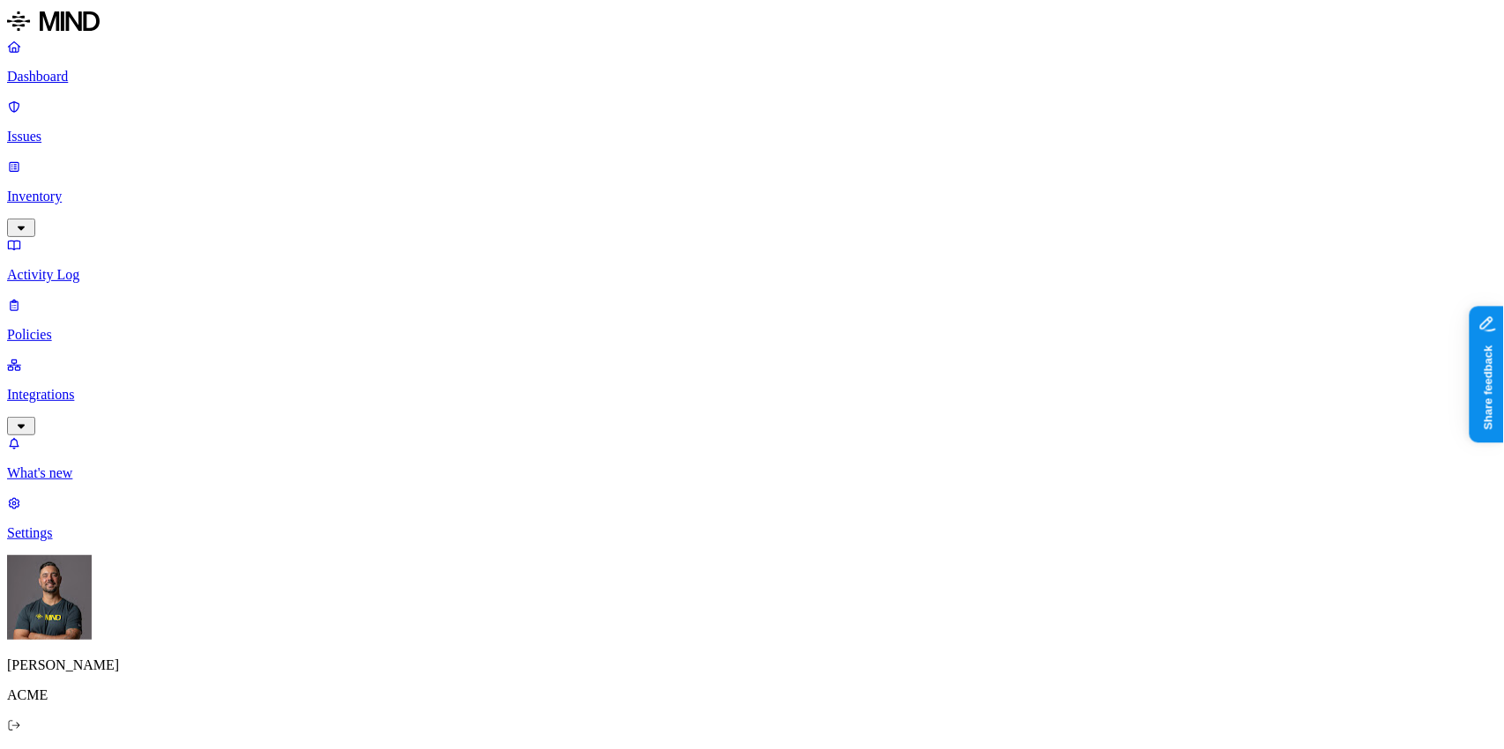
drag, startPoint x: 701, startPoint y: 43, endPoint x: 577, endPoint y: 86, distance: 131.6
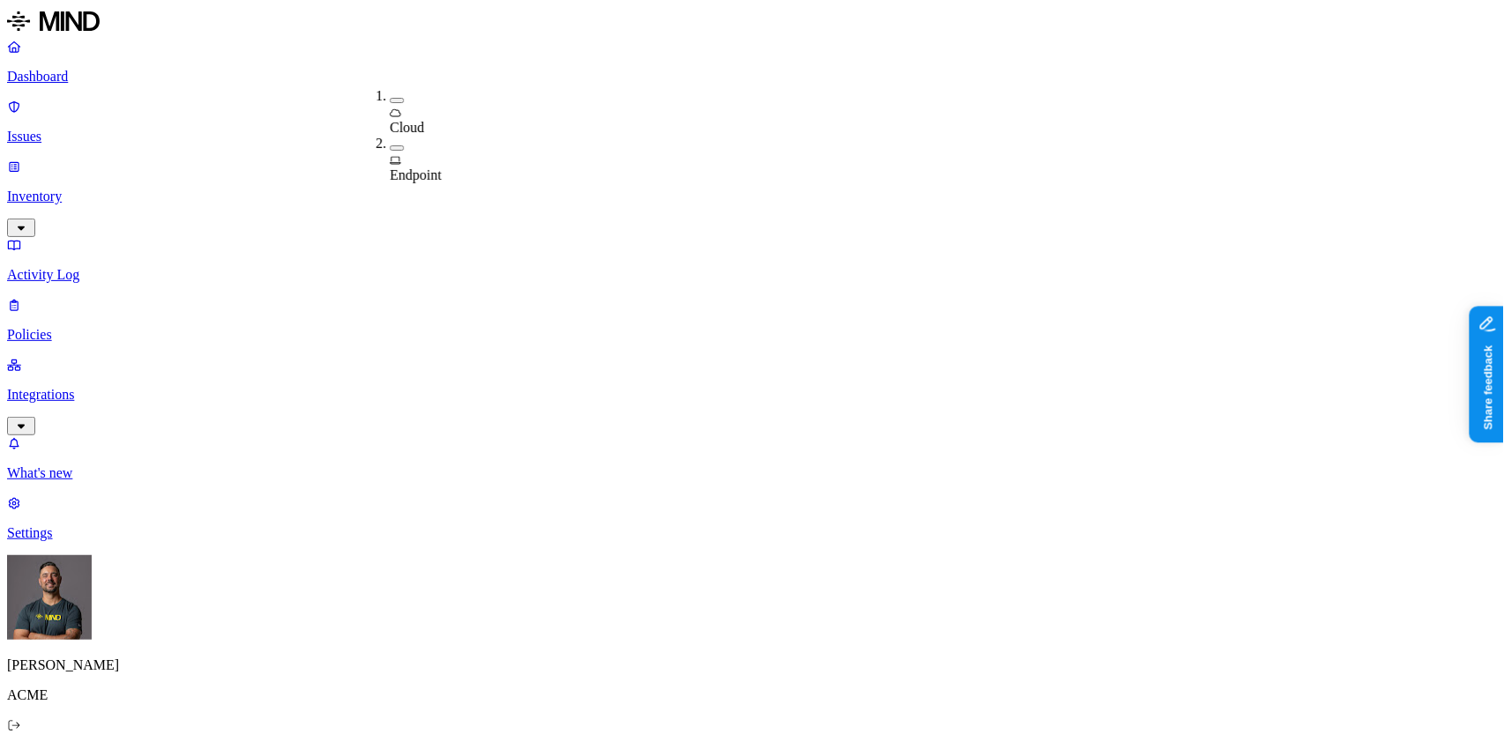
click at [390, 136] on div "Endpoint" at bounding box center [390, 160] width 0 height 48
click at [74, 78] on p "Dashboard" at bounding box center [752, 77] width 1490 height 16
click at [108, 387] on p "Integrations" at bounding box center [752, 395] width 1490 height 16
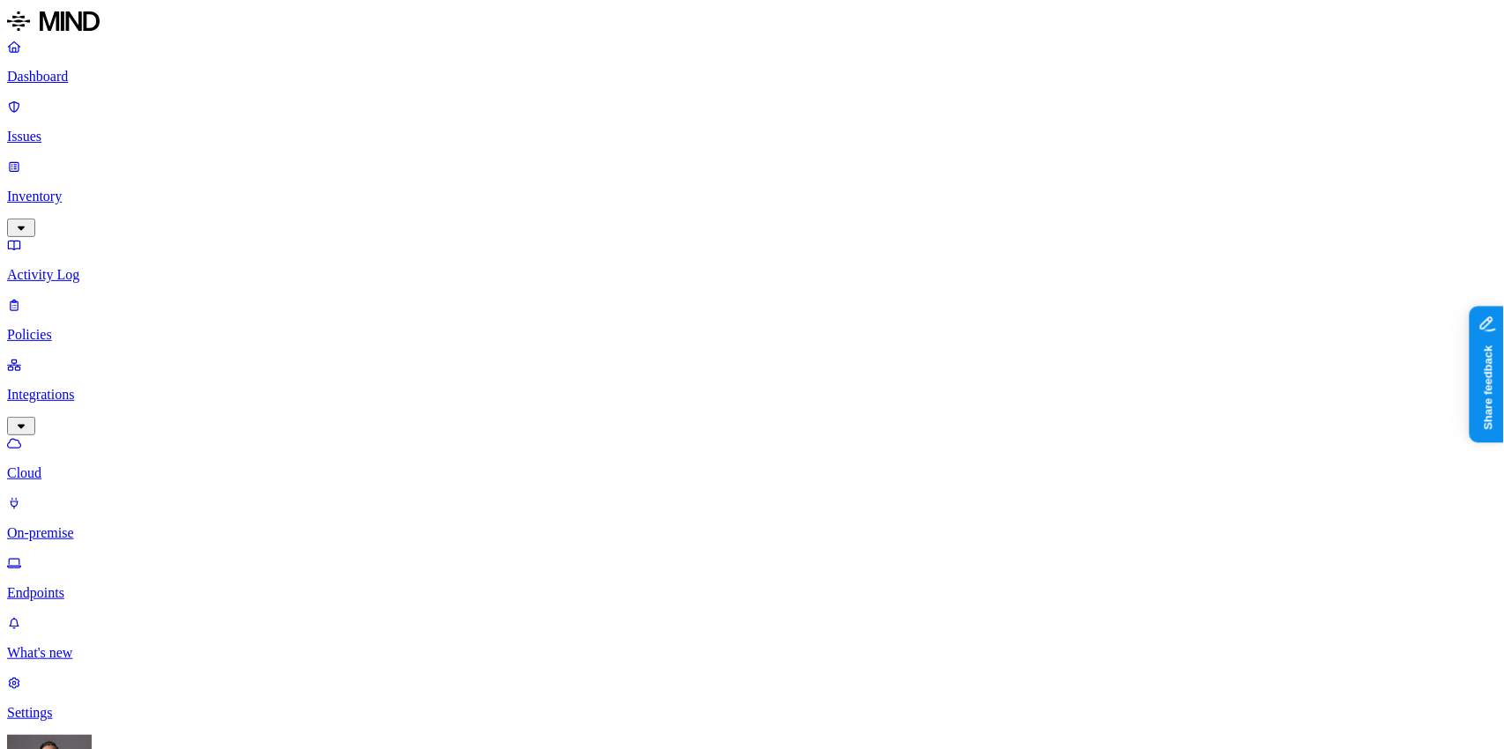
click at [89, 525] on p "On-premise" at bounding box center [752, 533] width 1490 height 16
click at [88, 585] on p "Endpoints" at bounding box center [752, 593] width 1490 height 16
click at [84, 466] on p "Cloud" at bounding box center [752, 474] width 1490 height 16
click at [63, 80] on p "Dashboard" at bounding box center [752, 77] width 1490 height 16
